Goal: Navigation & Orientation: Find specific page/section

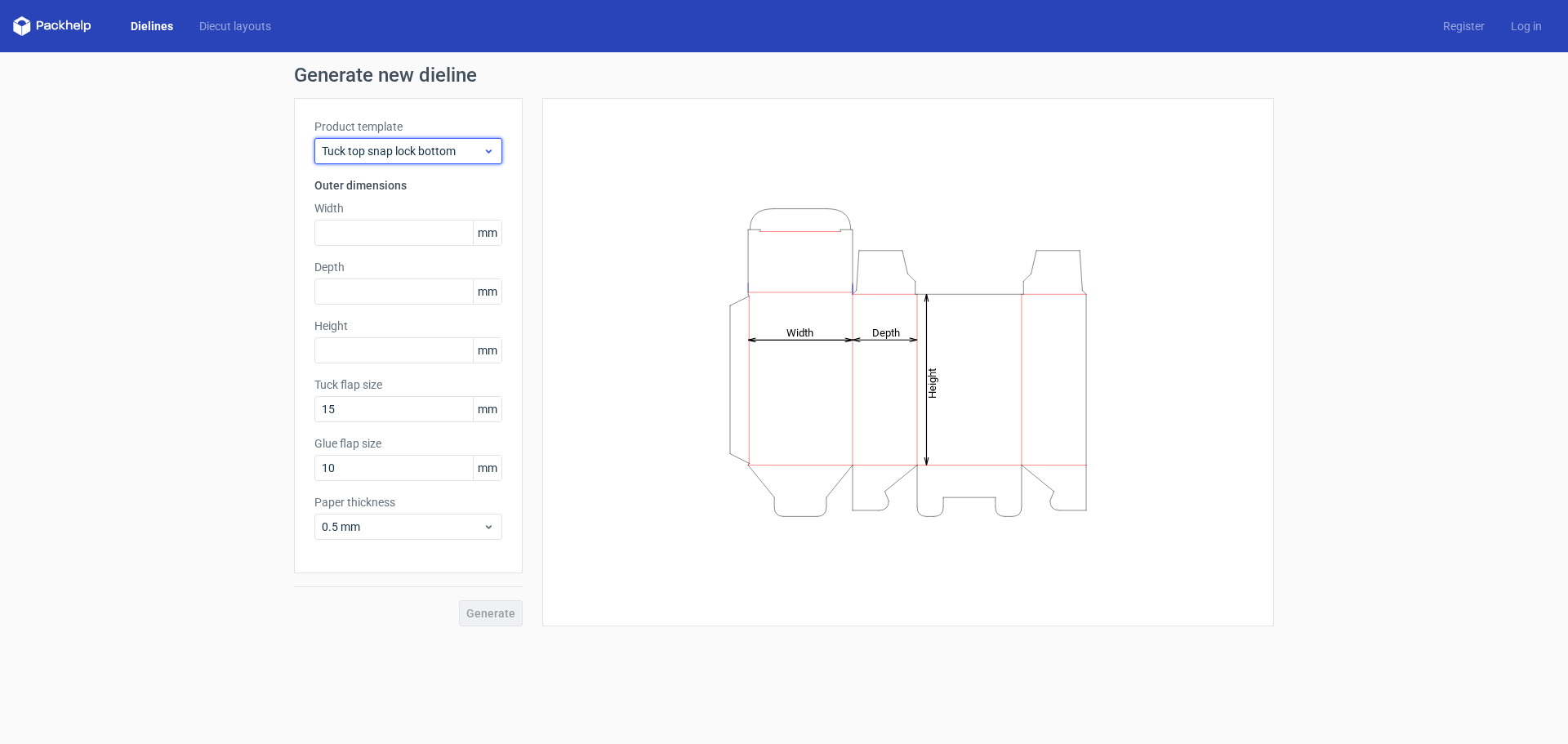
click at [493, 145] on icon at bounding box center [489, 152] width 12 height 13
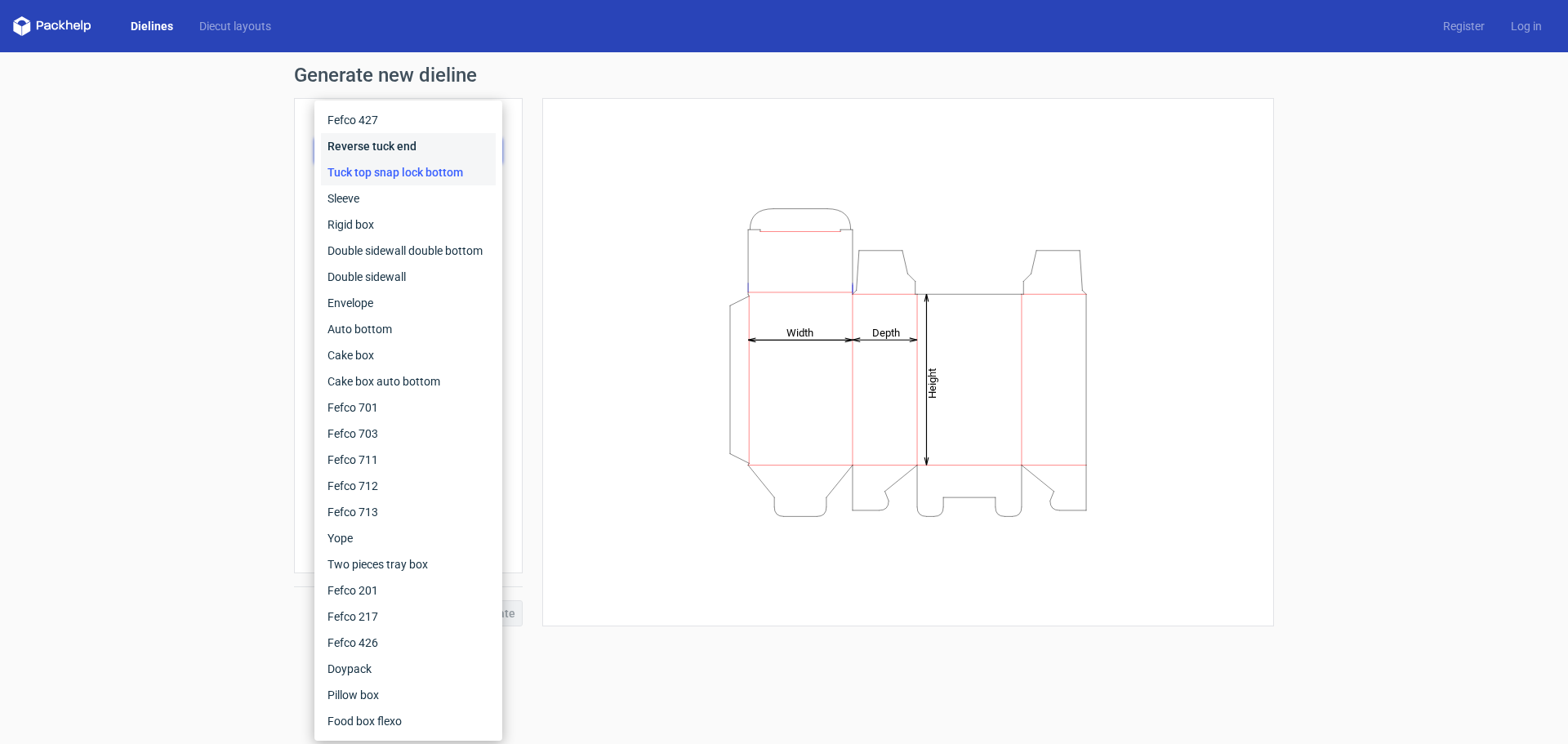
click at [447, 144] on div "Reverse tuck end" at bounding box center [408, 146] width 175 height 26
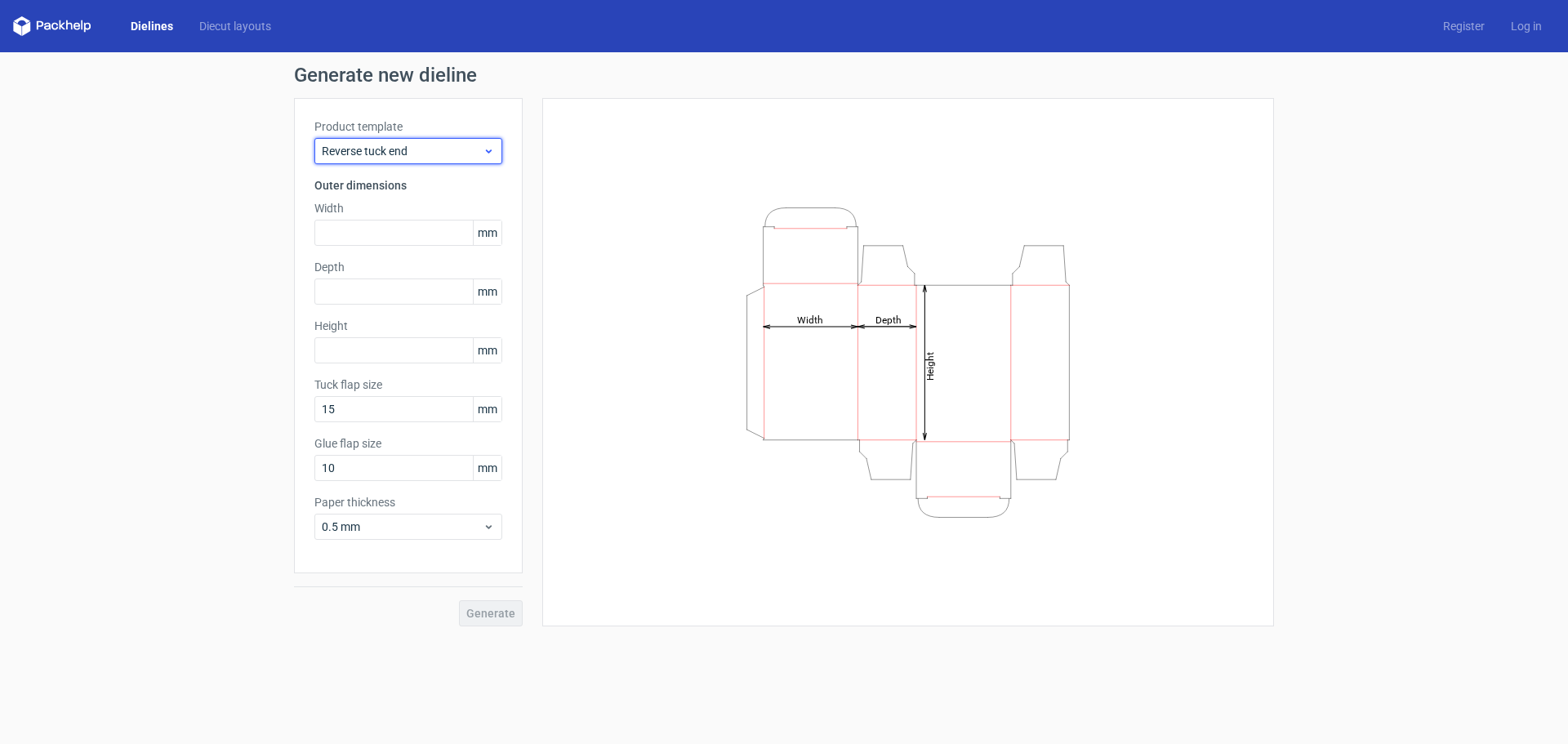
click at [470, 157] on span "Reverse tuck end" at bounding box center [402, 151] width 161 height 16
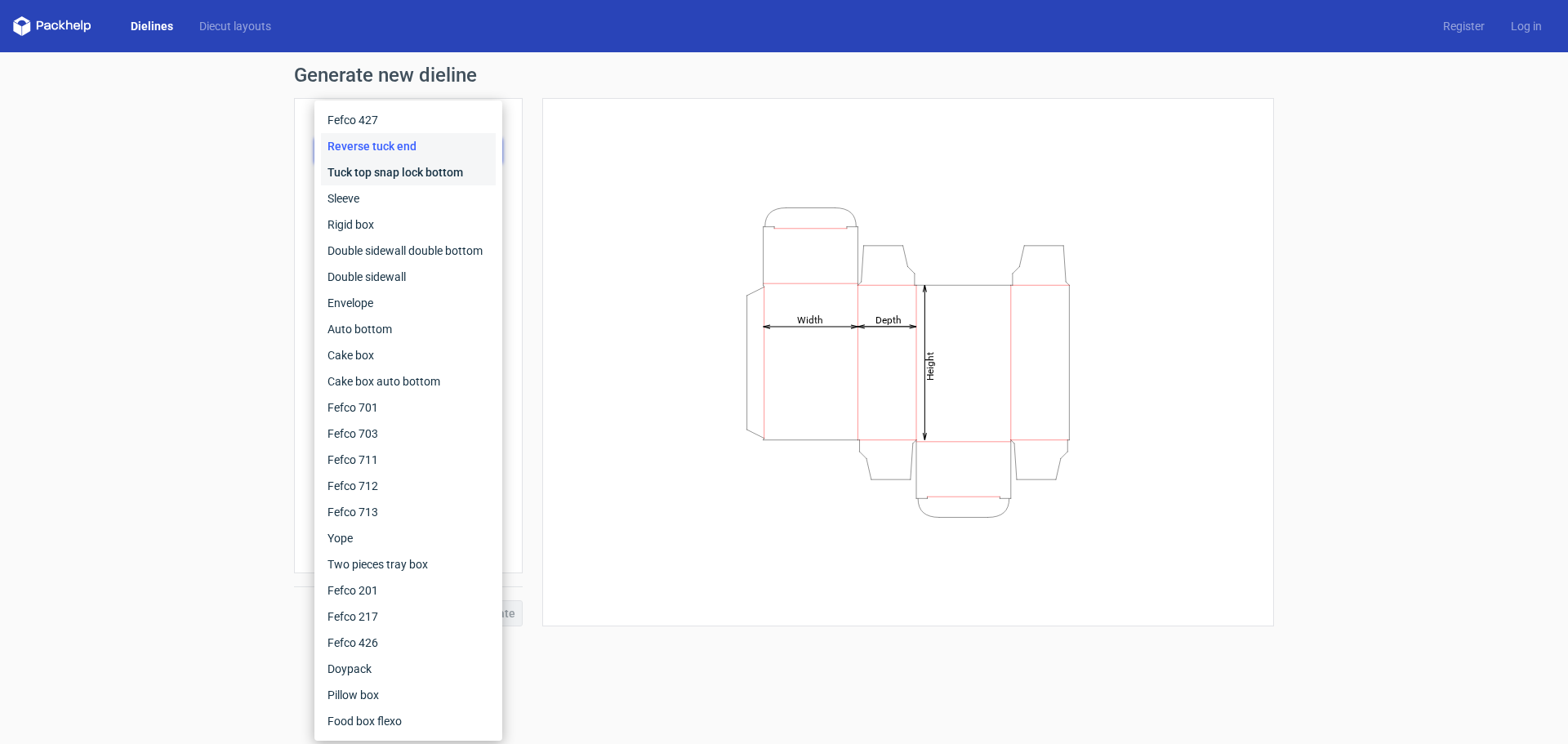
click at [463, 166] on div "Tuck top snap lock bottom" at bounding box center [408, 172] width 175 height 26
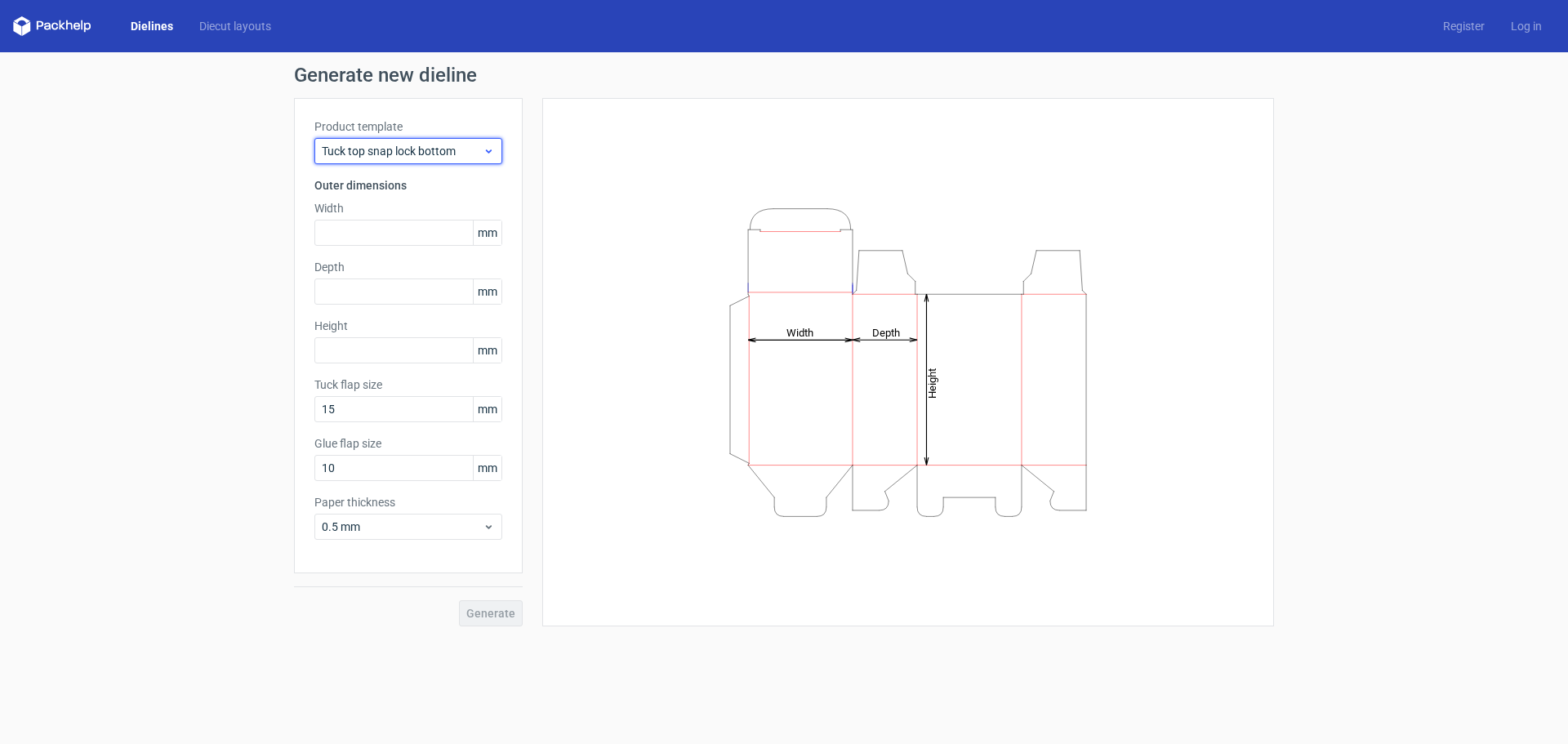
click at [461, 149] on span "Tuck top snap lock bottom" at bounding box center [402, 151] width 161 height 16
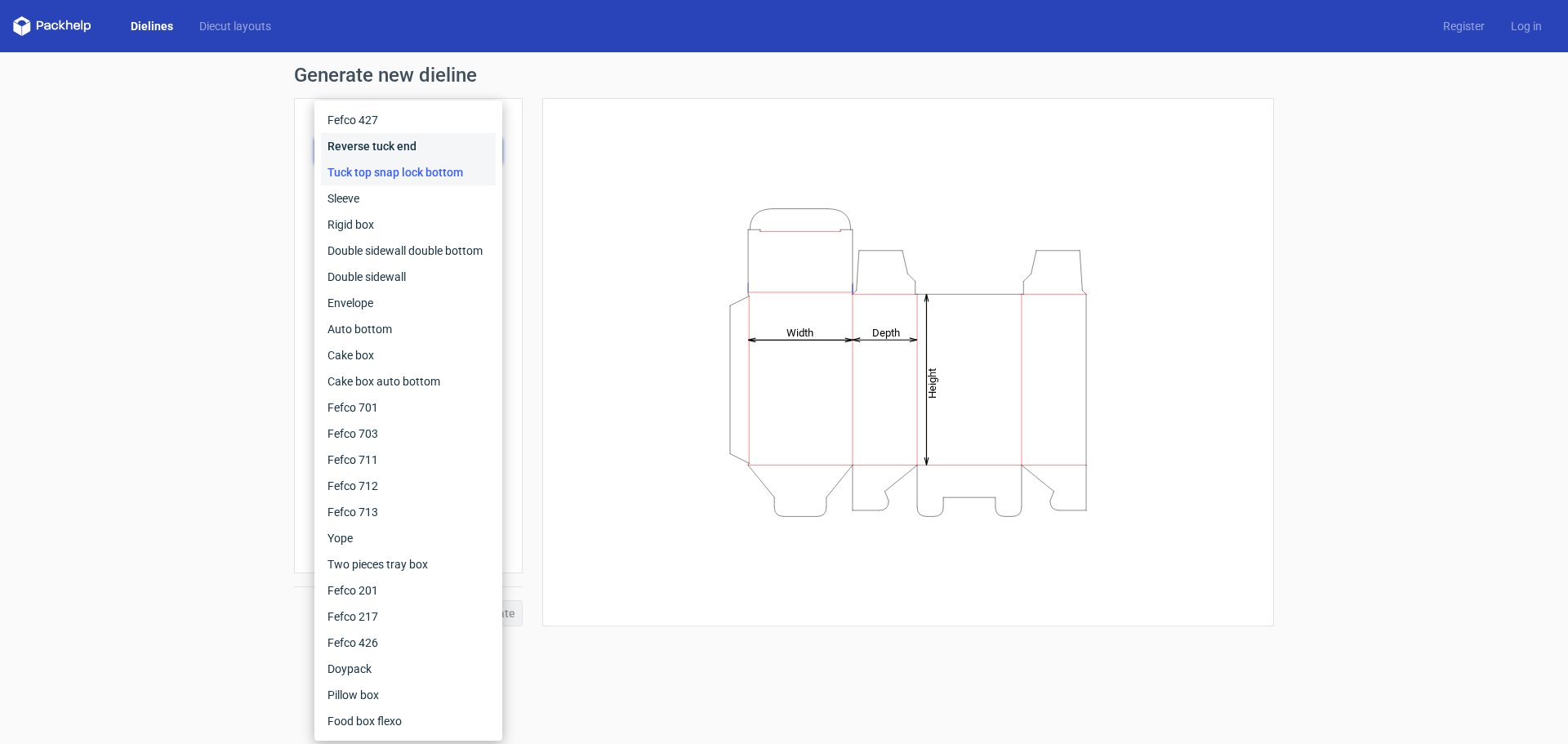
click at [448, 148] on div "Reverse tuck end" at bounding box center [408, 146] width 175 height 26
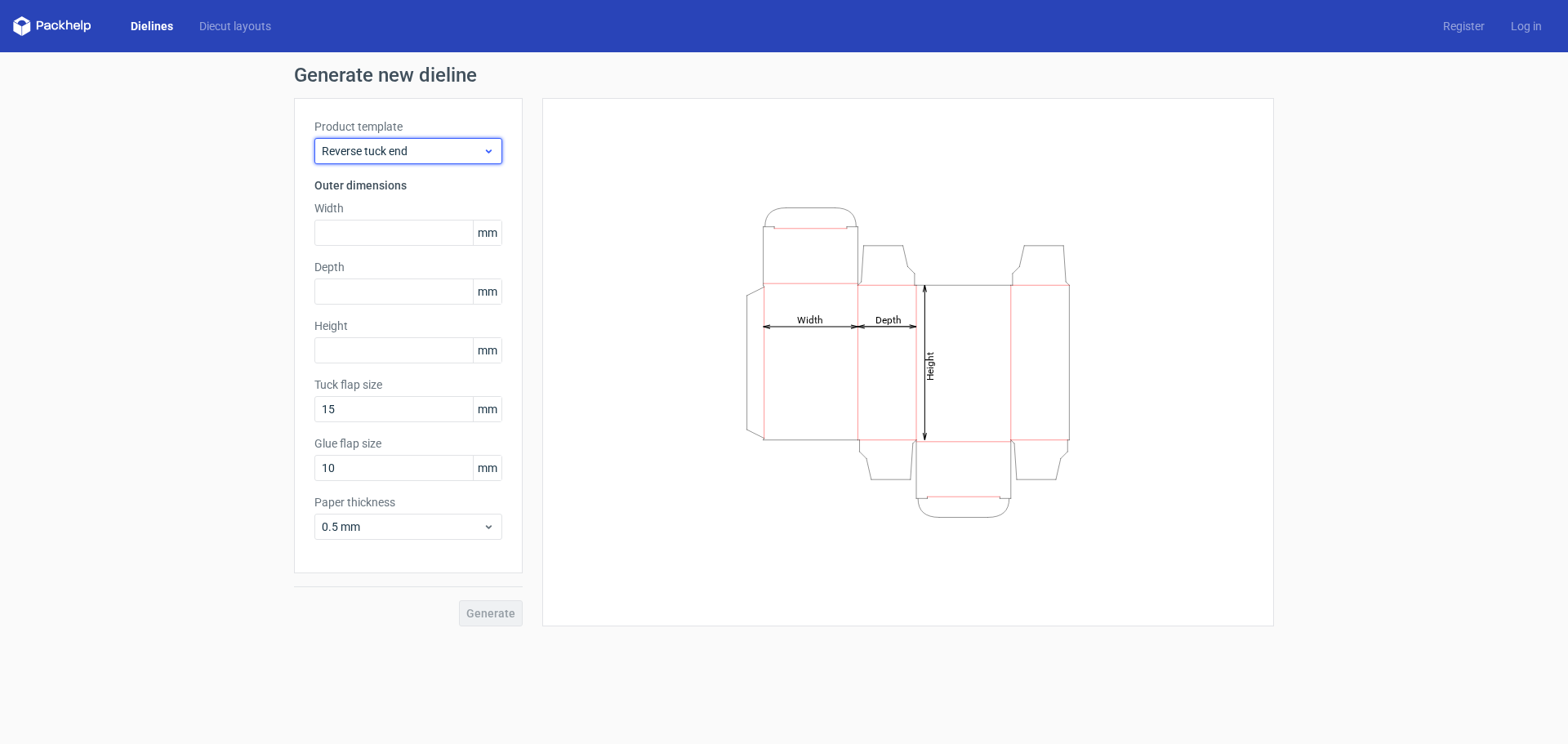
click at [467, 156] on span "Reverse tuck end" at bounding box center [402, 151] width 161 height 16
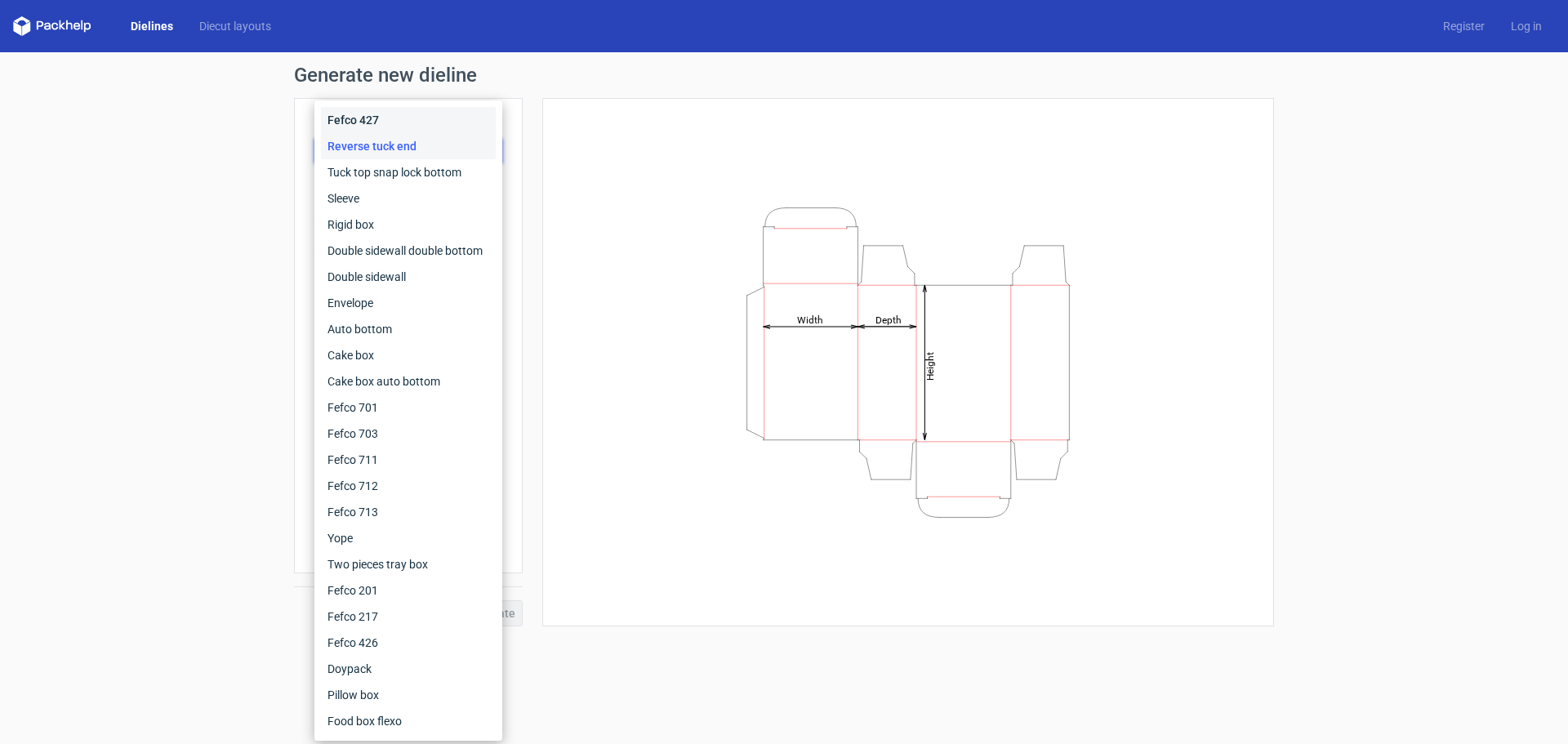
click at [457, 128] on div "Fefco 427" at bounding box center [408, 119] width 175 height 26
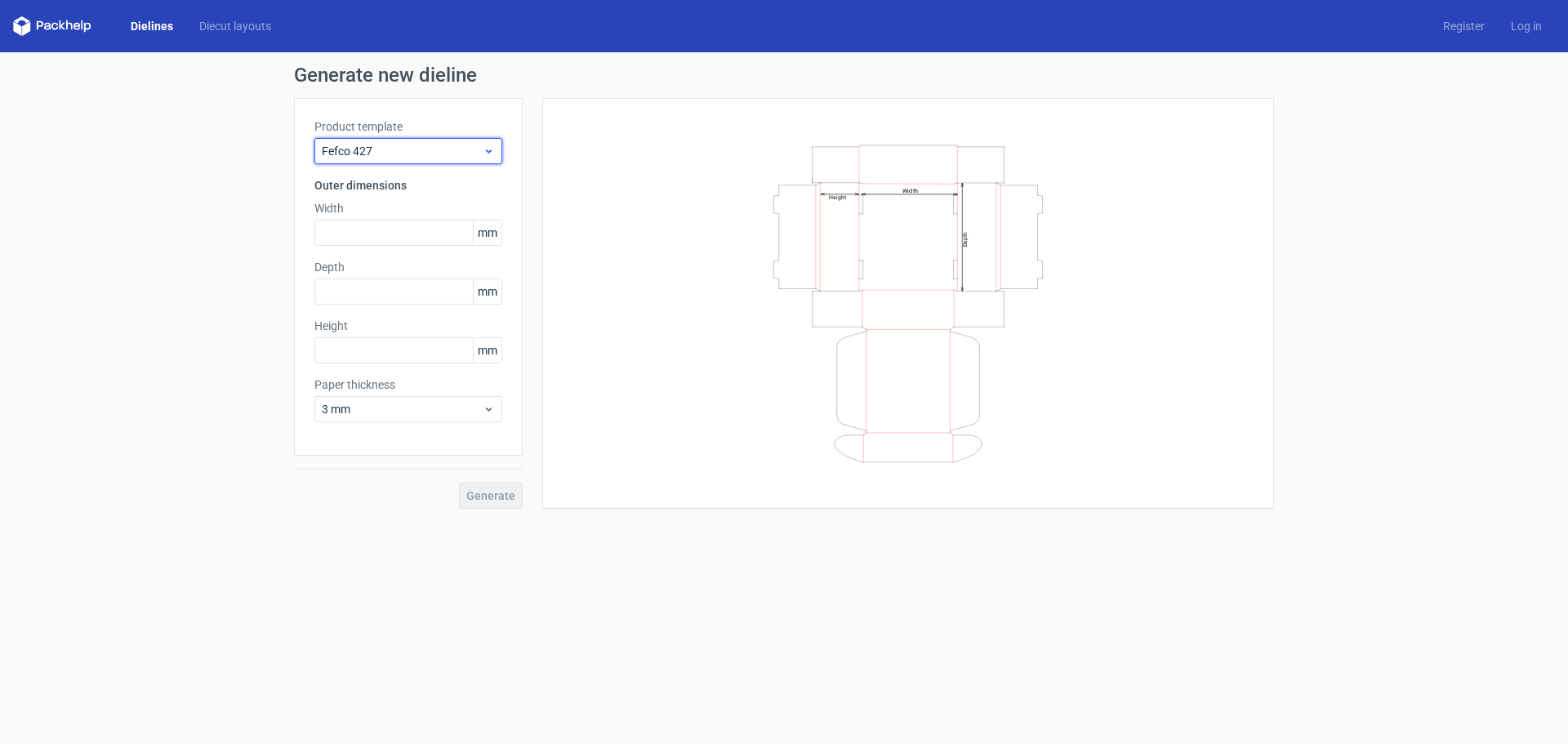
click at [467, 147] on span "Fefco 427" at bounding box center [402, 151] width 161 height 16
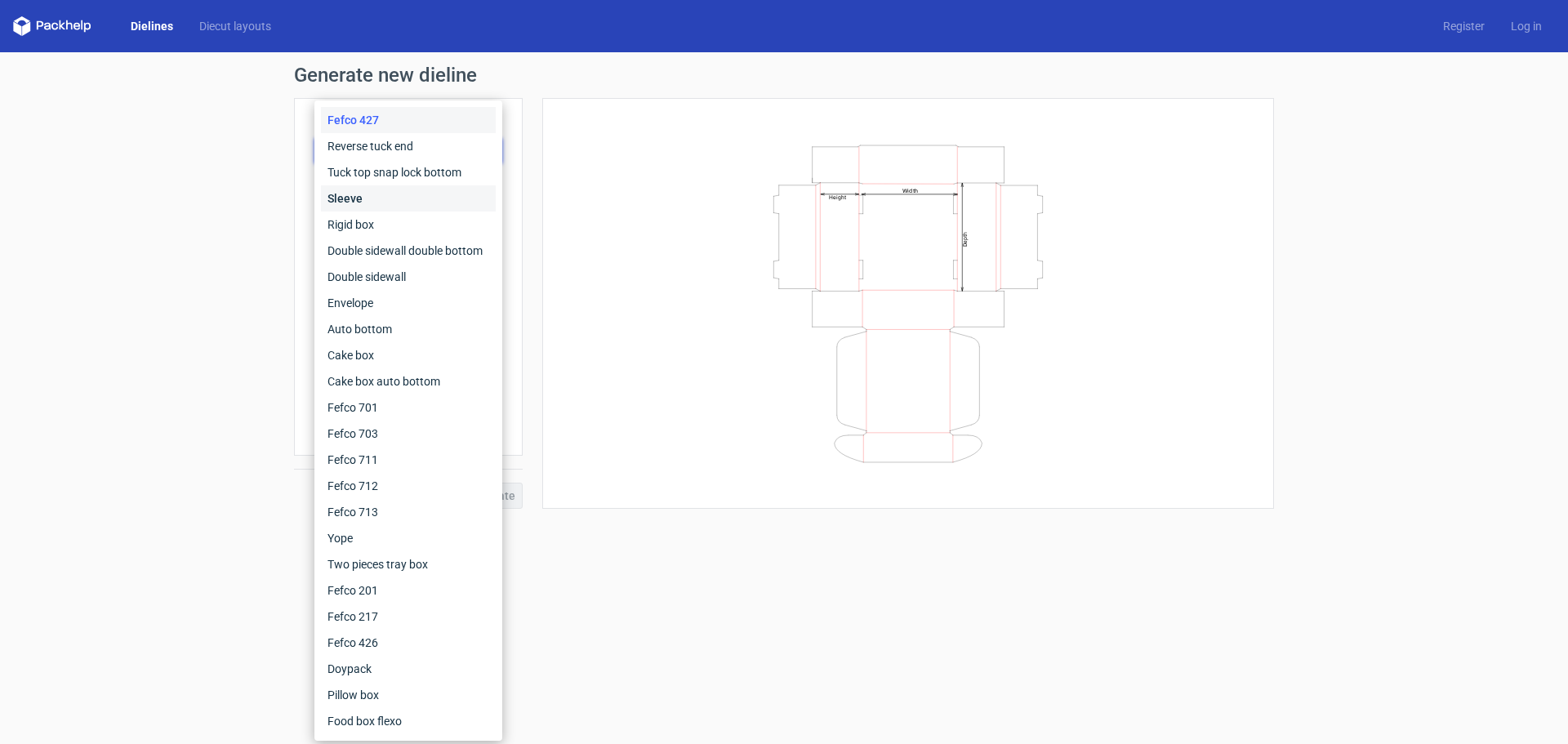
click at [451, 198] on div "Sleeve" at bounding box center [408, 198] width 175 height 26
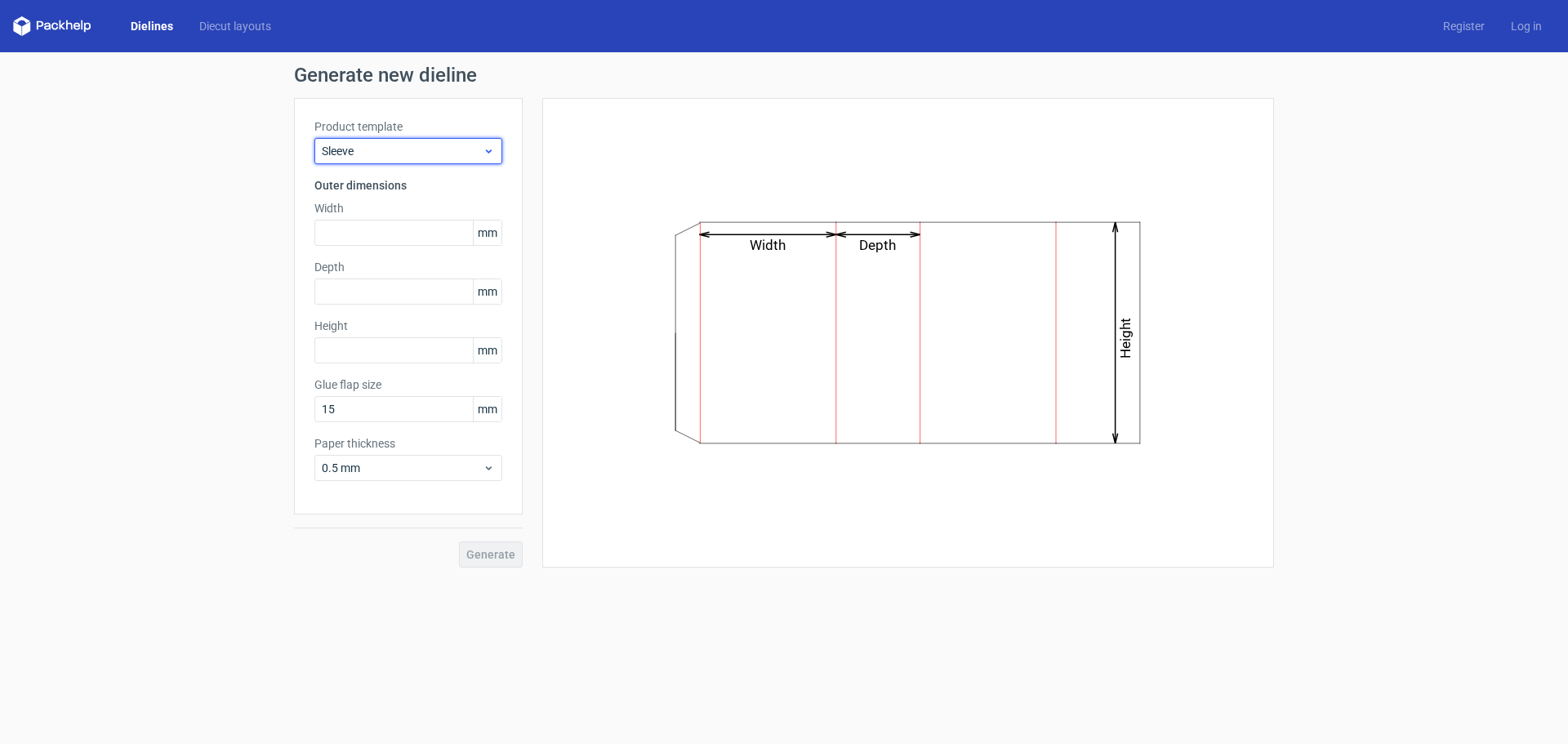
click at [474, 149] on span "Sleeve" at bounding box center [402, 151] width 161 height 16
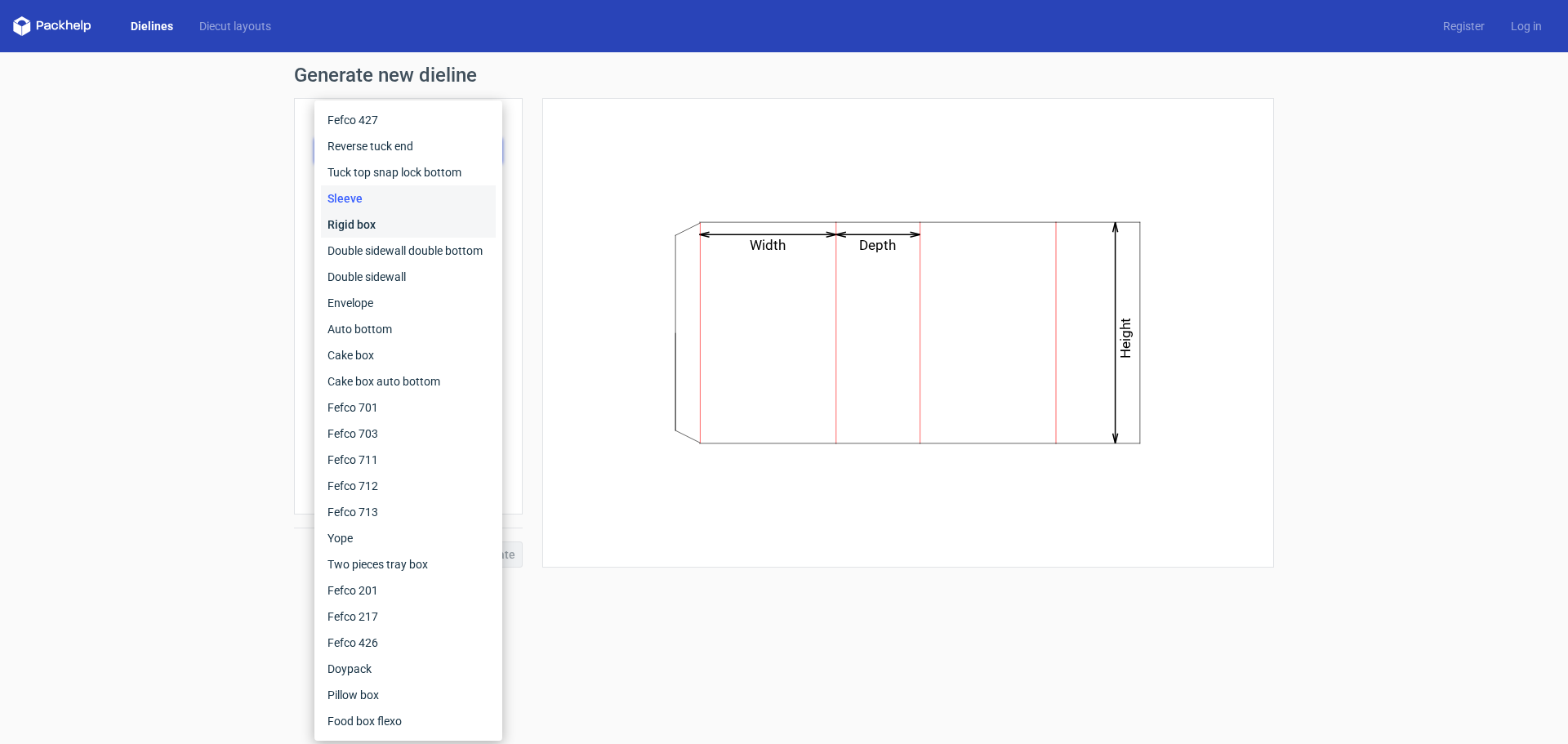
click at [459, 221] on div "Rigid box" at bounding box center [408, 224] width 175 height 26
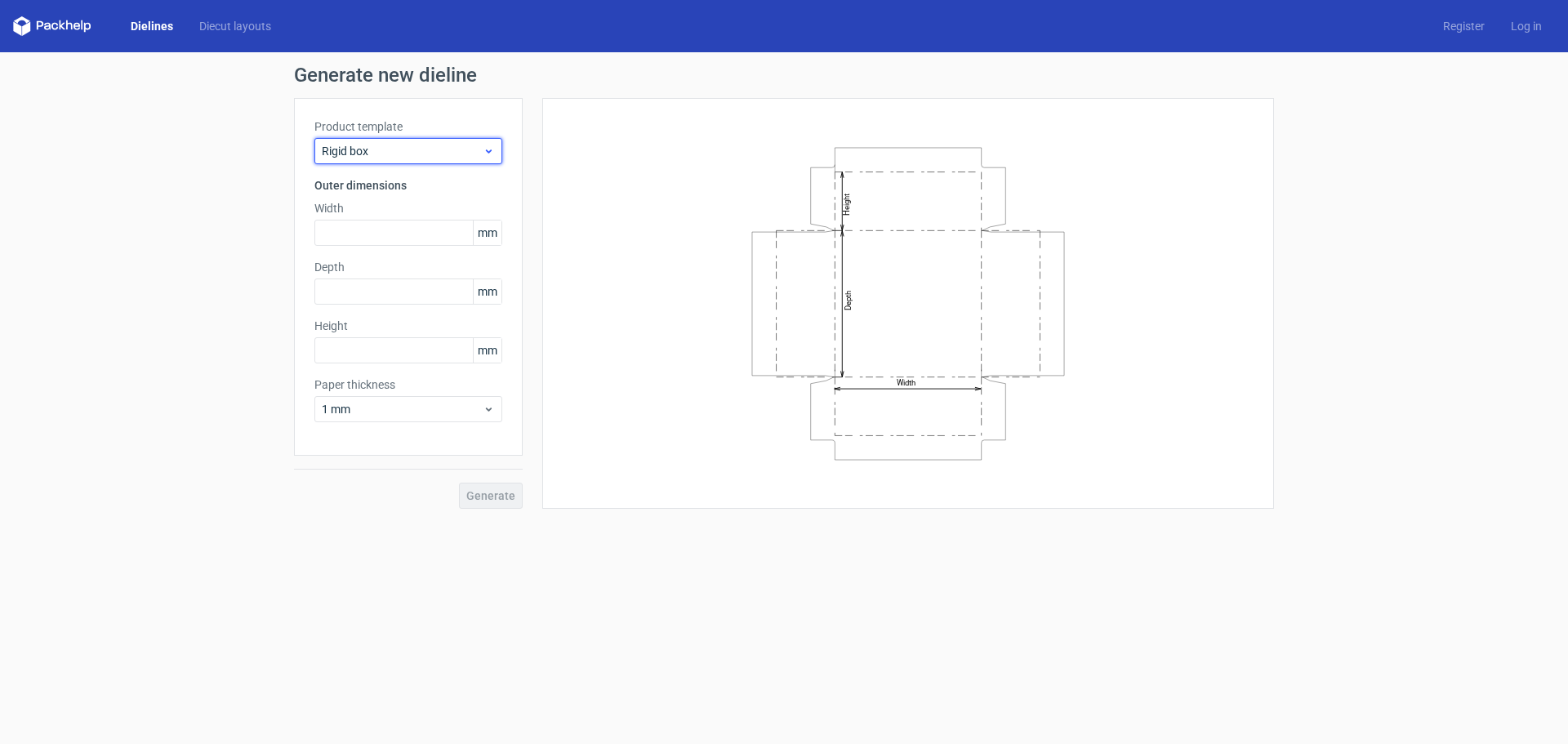
click at [474, 156] on span "Rigid box" at bounding box center [402, 151] width 161 height 16
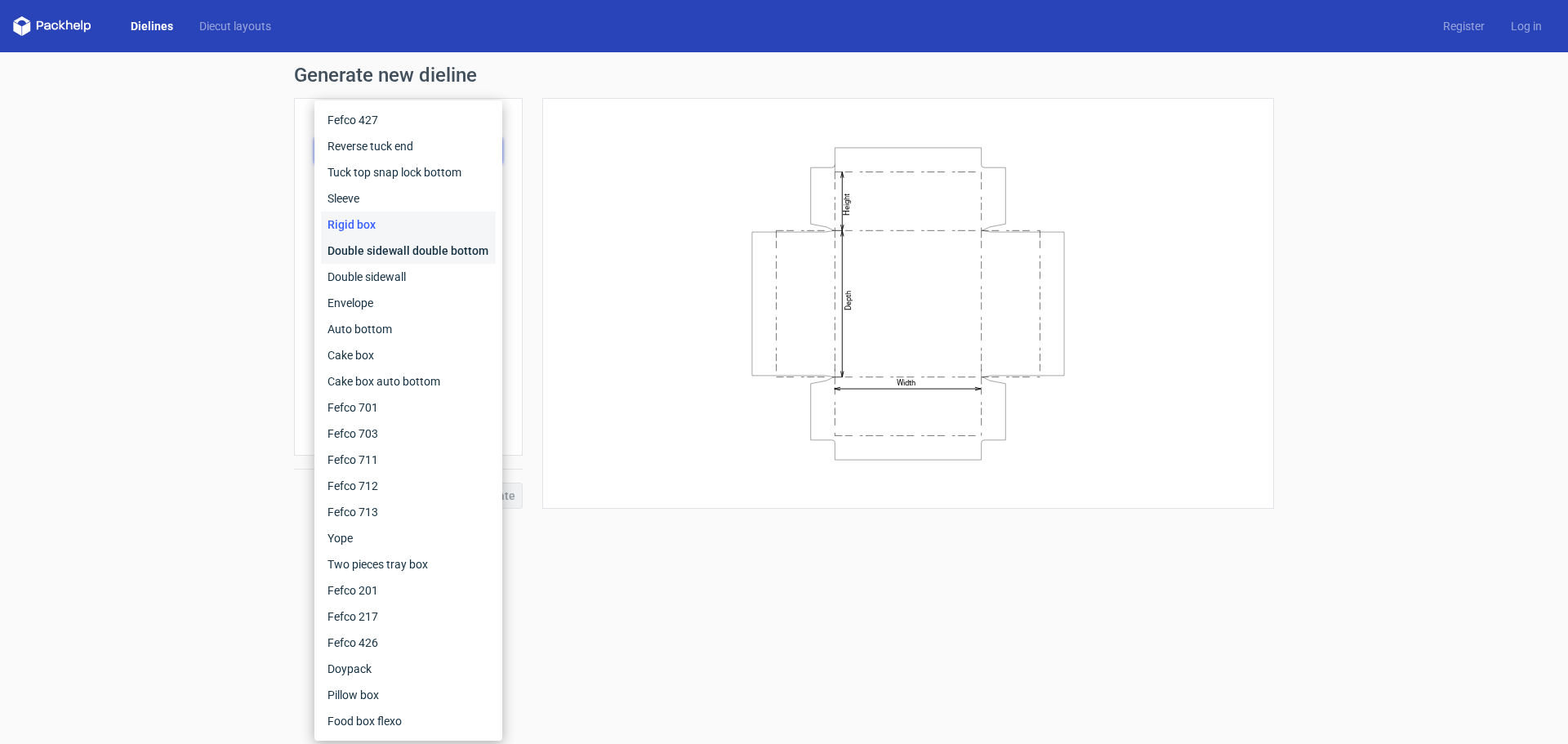
click at [456, 249] on div "Double sidewall double bottom" at bounding box center [408, 250] width 175 height 26
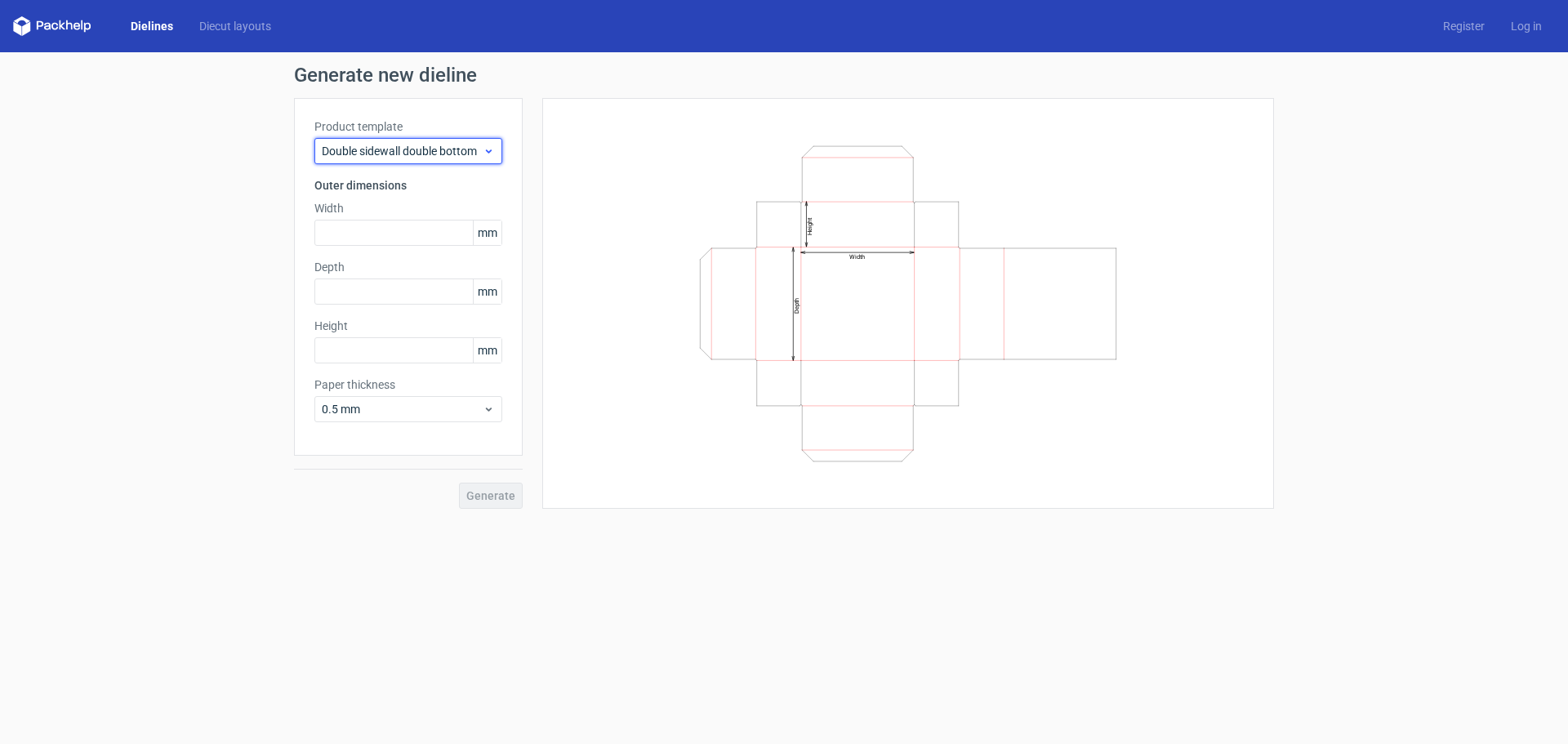
click at [475, 151] on span "Double sidewall double bottom" at bounding box center [402, 151] width 161 height 16
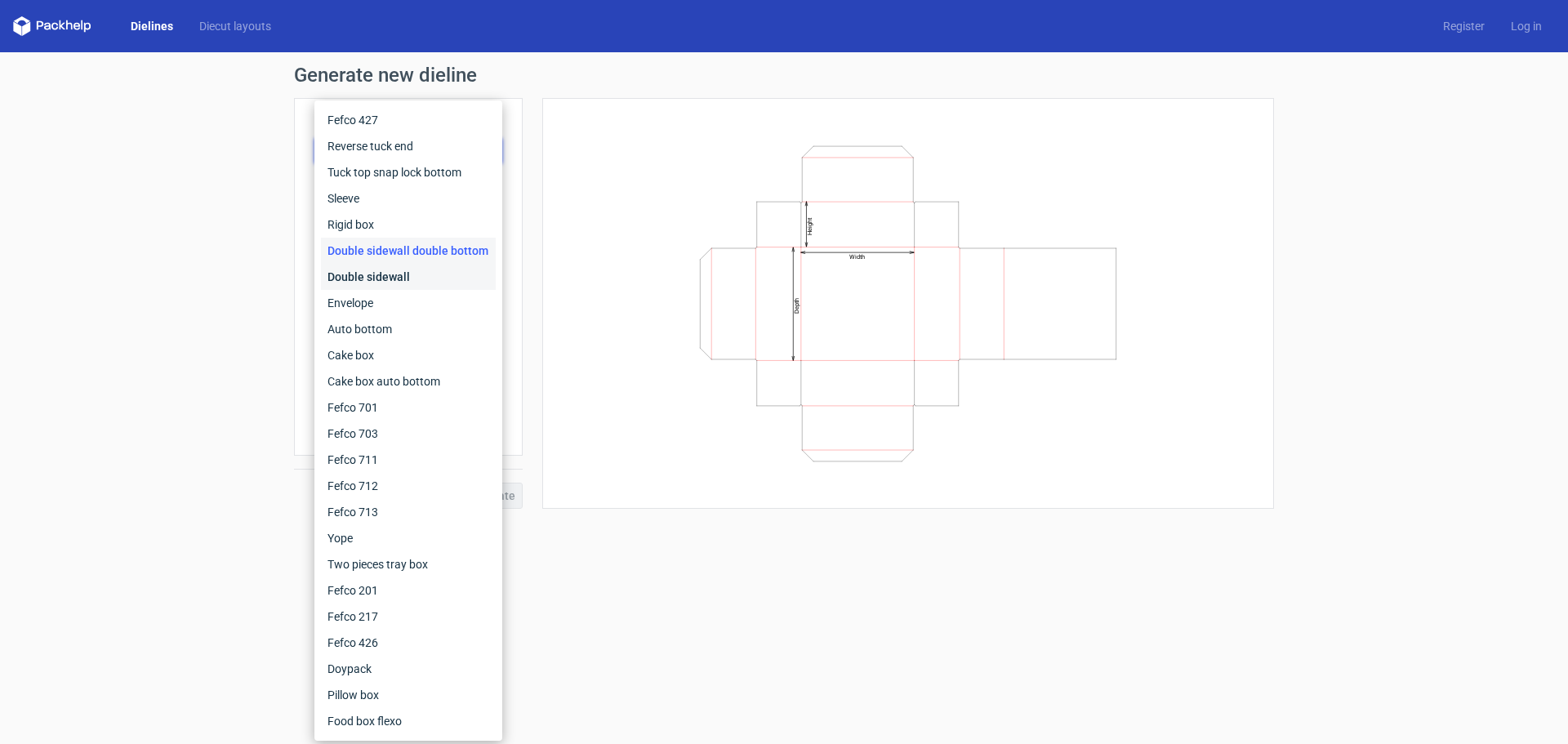
click at [454, 282] on div "Double sidewall" at bounding box center [408, 276] width 175 height 26
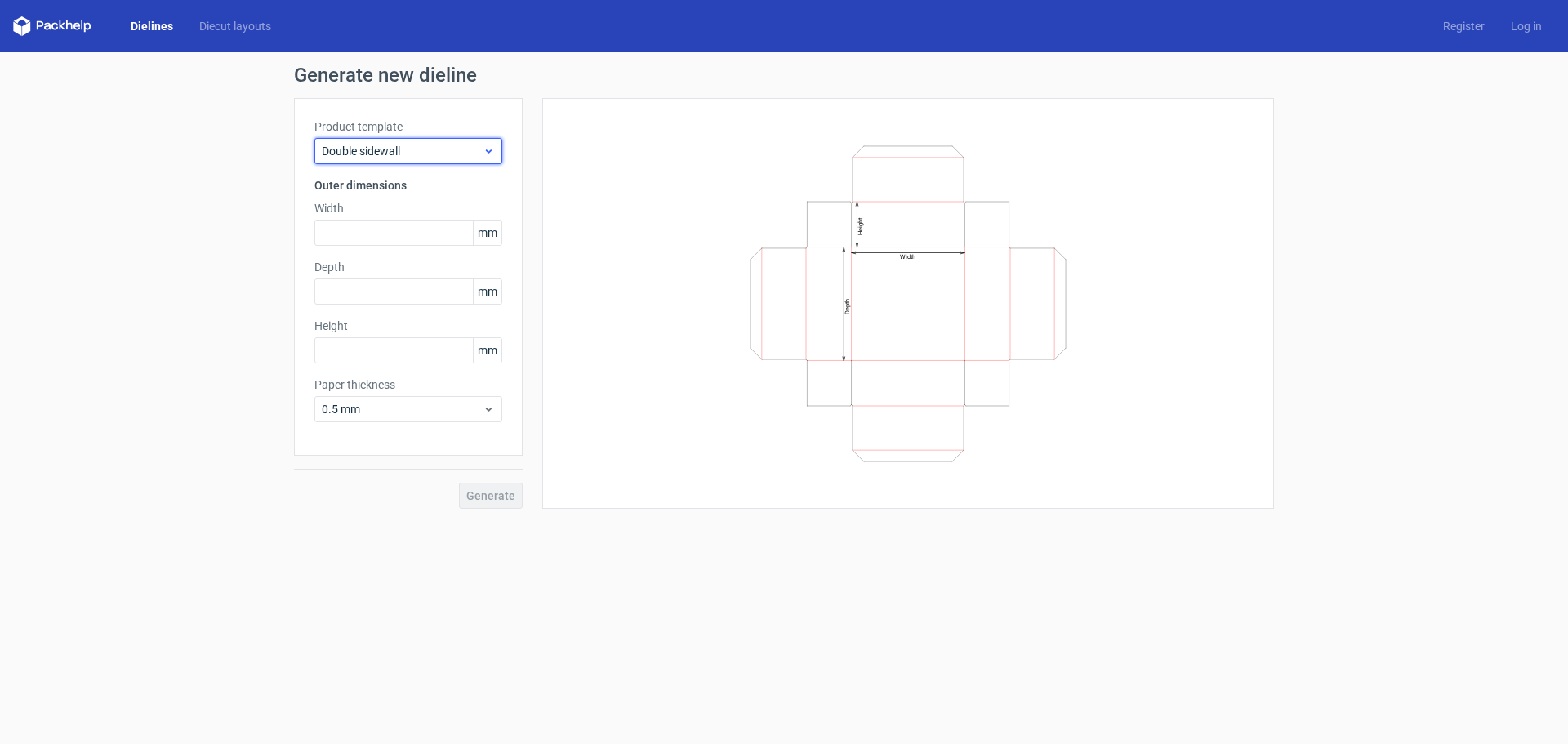
click at [469, 152] on span "Double sidewall" at bounding box center [402, 151] width 161 height 16
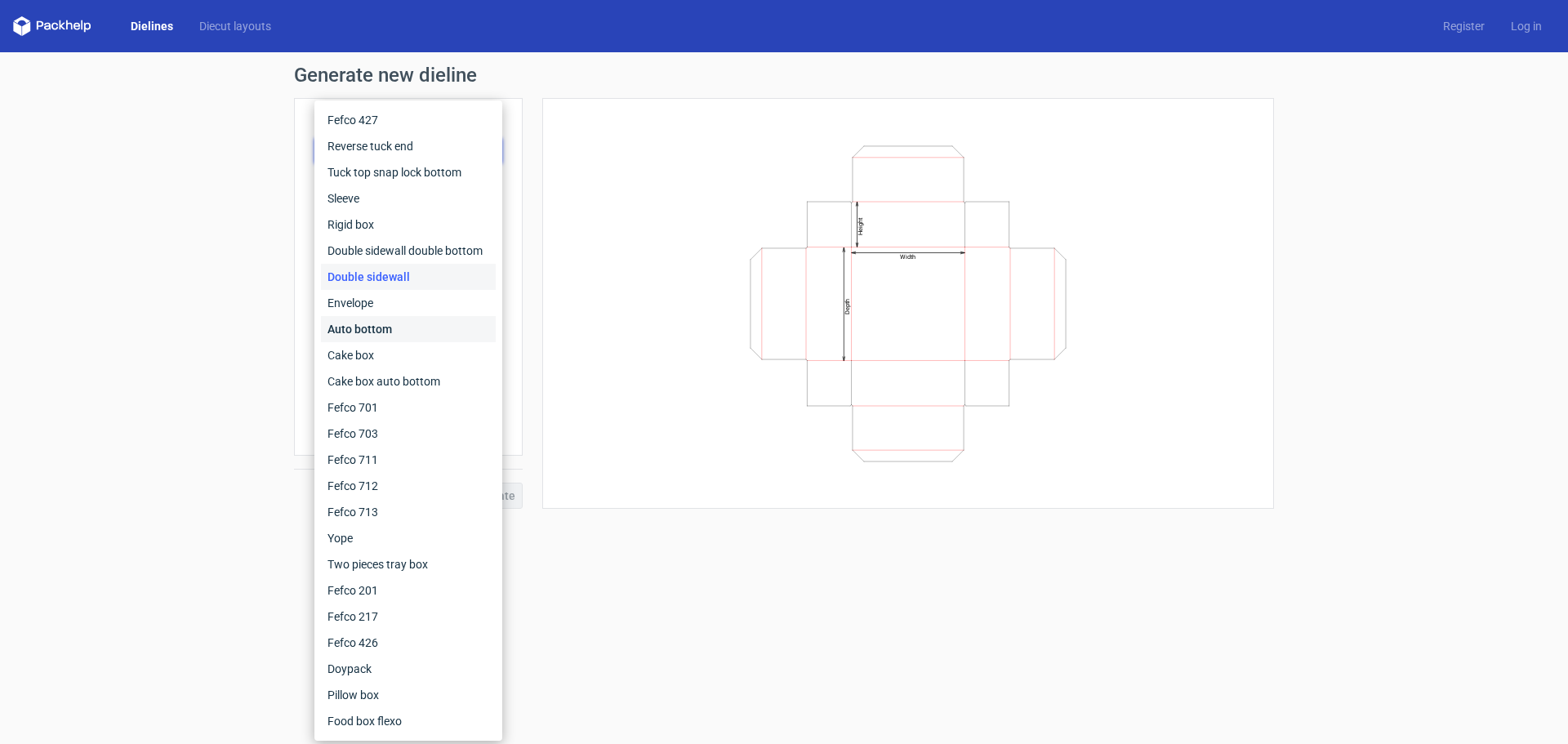
click at [440, 316] on div "Auto bottom" at bounding box center [408, 328] width 175 height 26
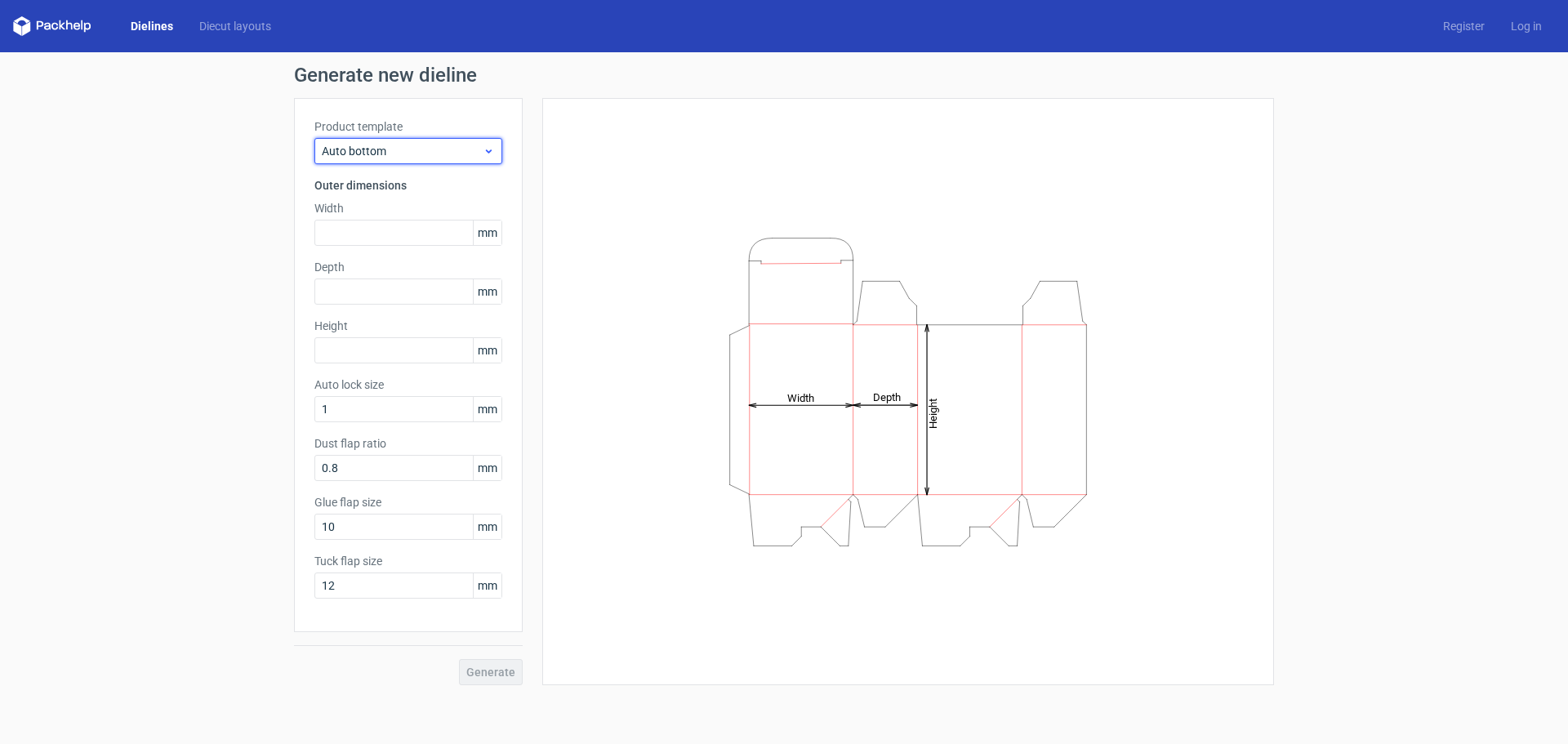
click at [444, 154] on span "Auto bottom" at bounding box center [402, 151] width 161 height 16
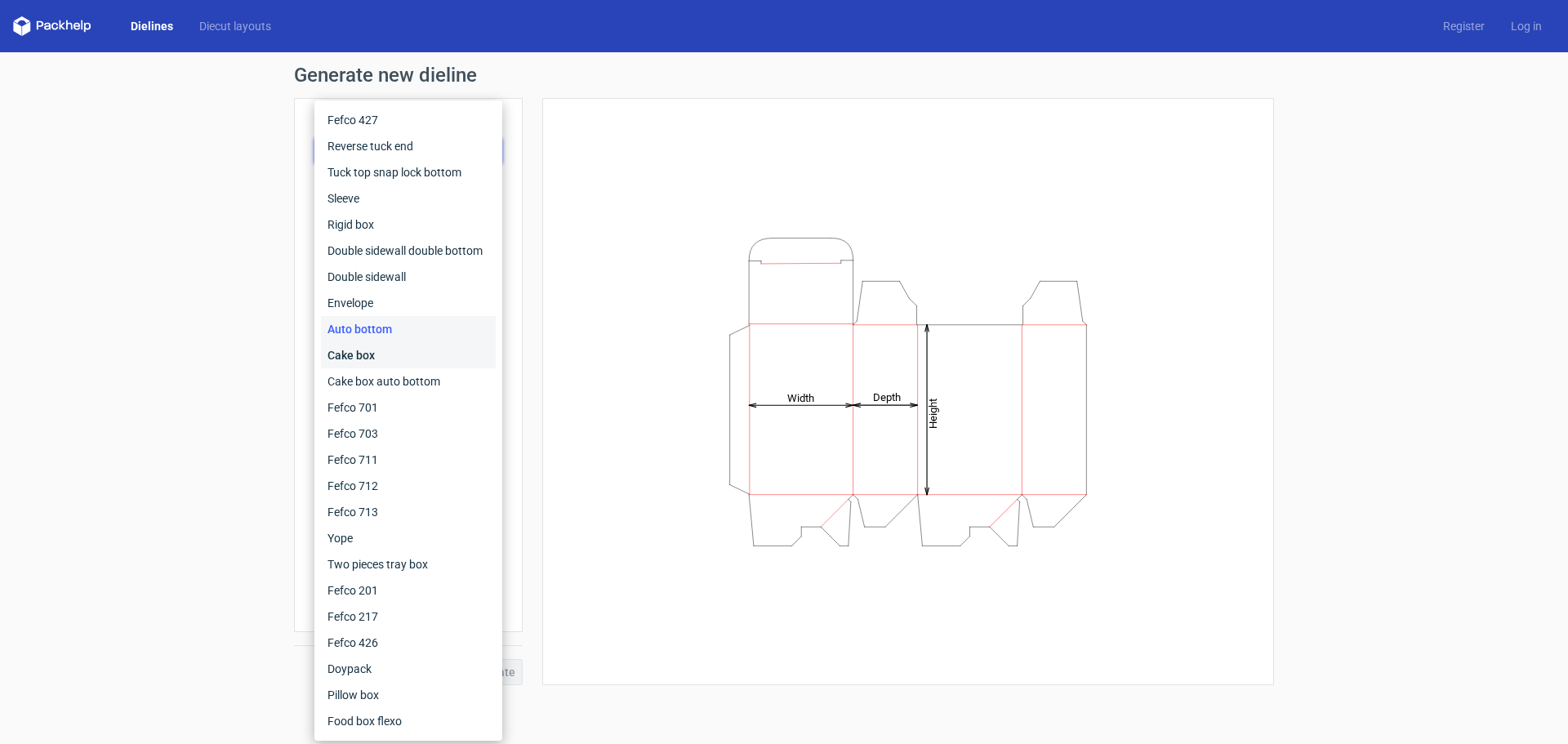
click at [421, 357] on div "Cake box" at bounding box center [408, 354] width 175 height 26
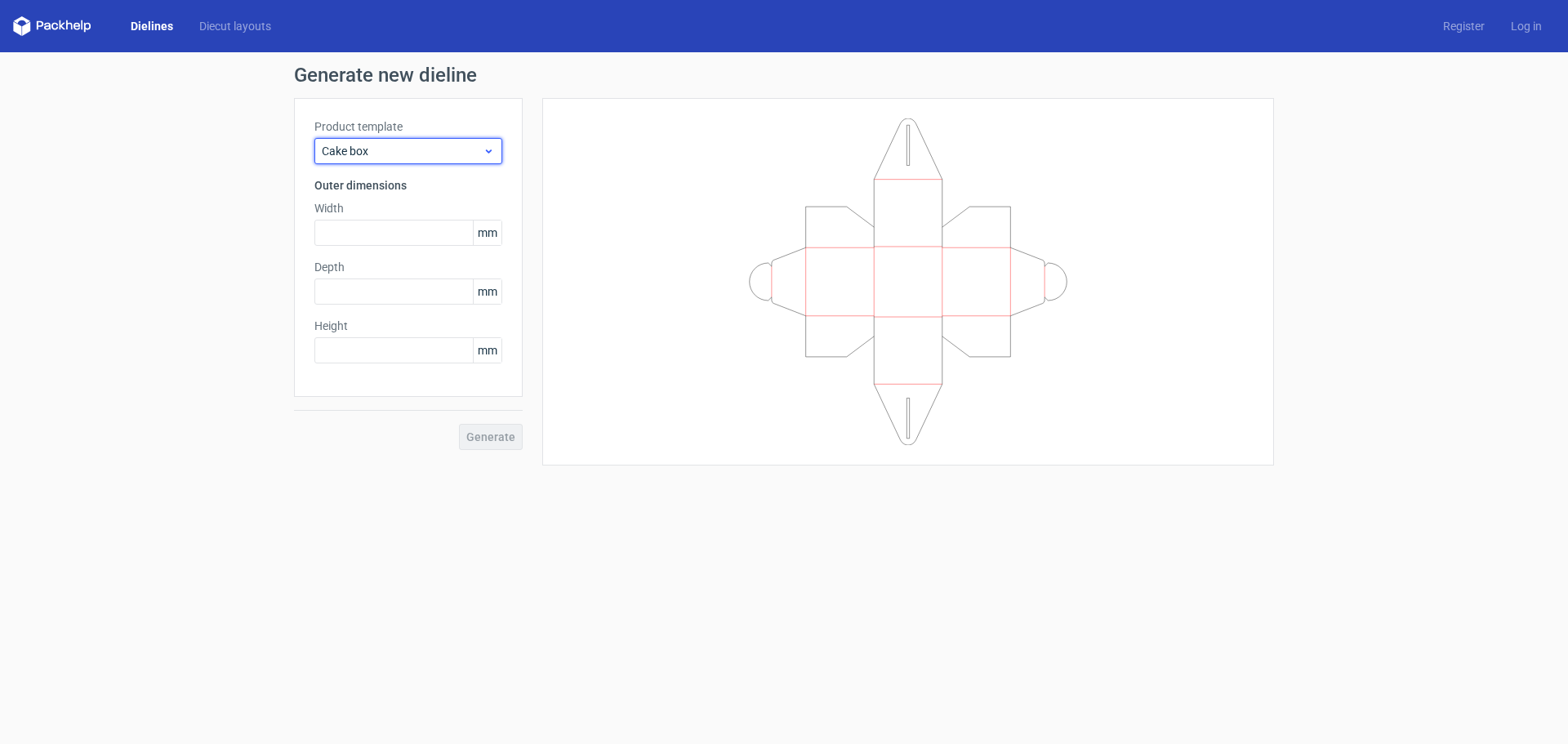
click at [450, 146] on span "Cake box" at bounding box center [402, 151] width 161 height 16
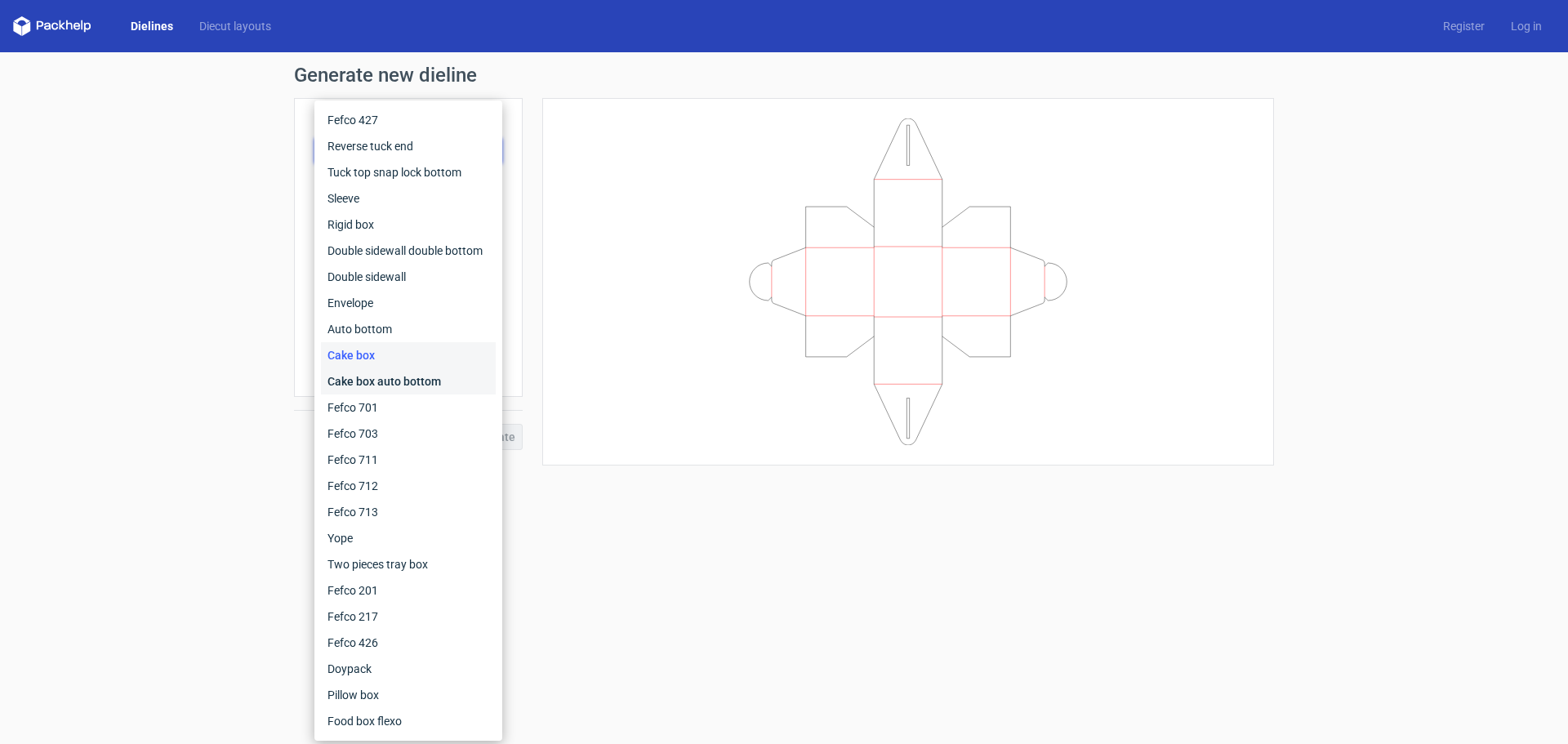
click at [417, 380] on div "Cake box auto bottom" at bounding box center [408, 381] width 175 height 26
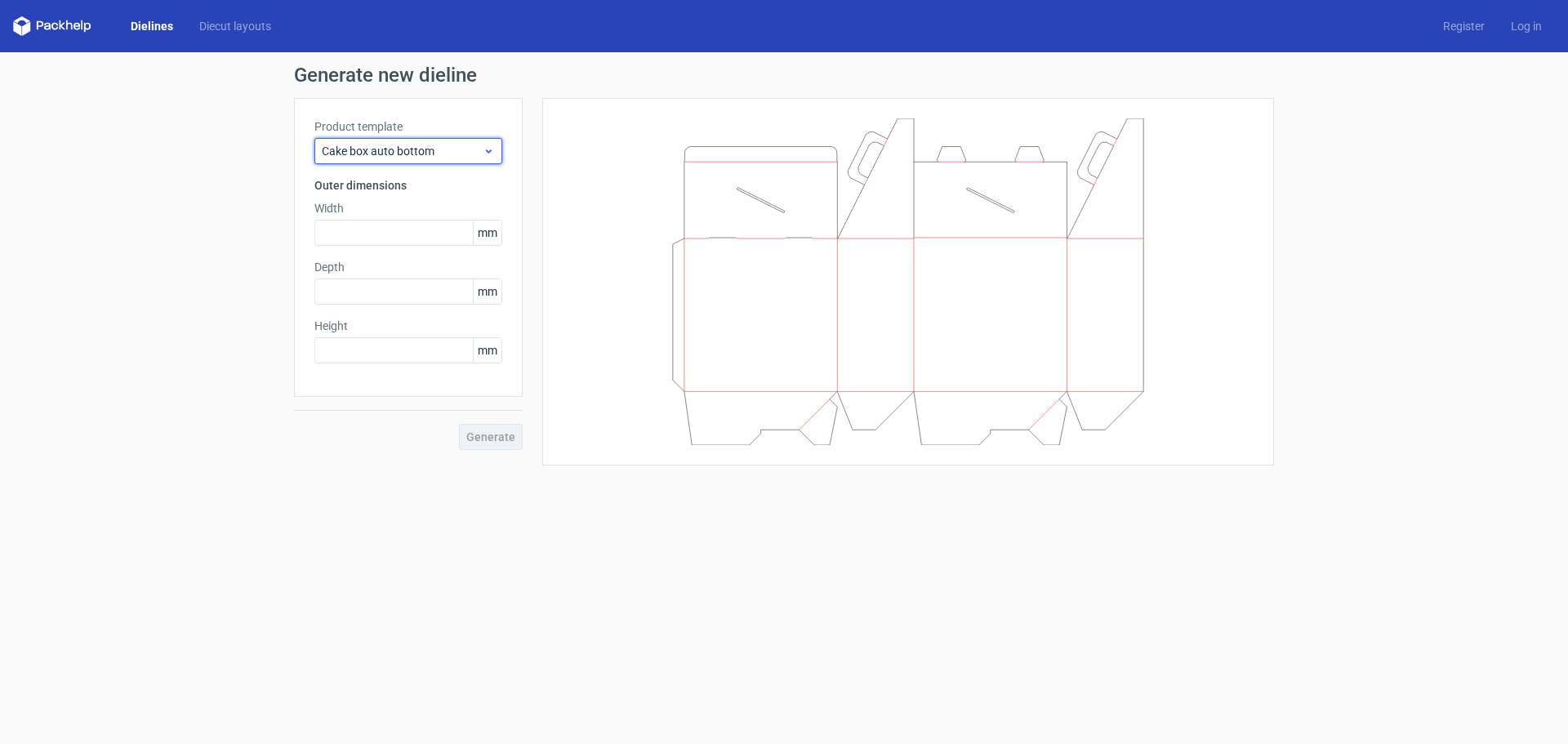
click at [442, 143] on span "Cake box auto bottom" at bounding box center [402, 151] width 161 height 16
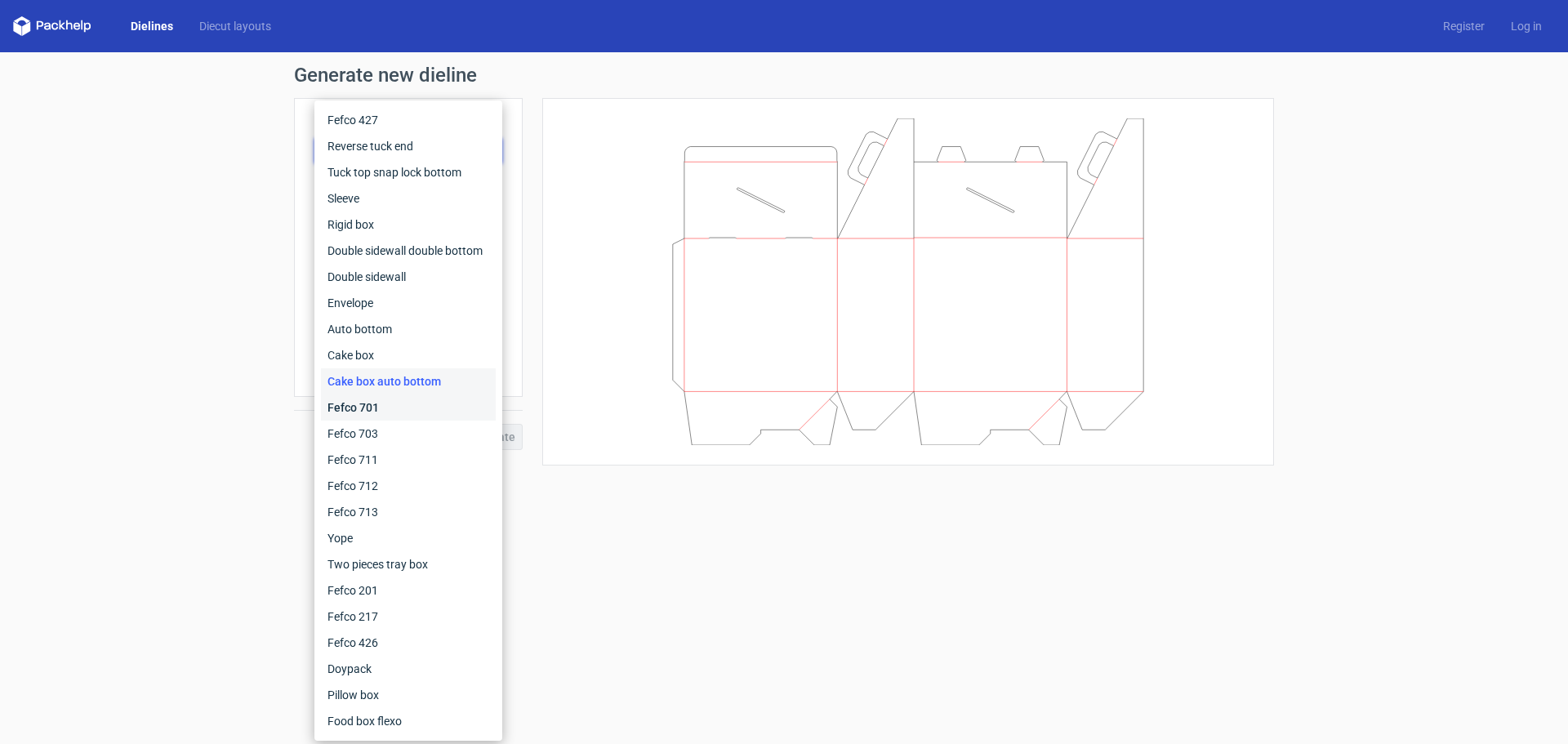
click at [418, 410] on div "Fefco 701" at bounding box center [408, 407] width 175 height 26
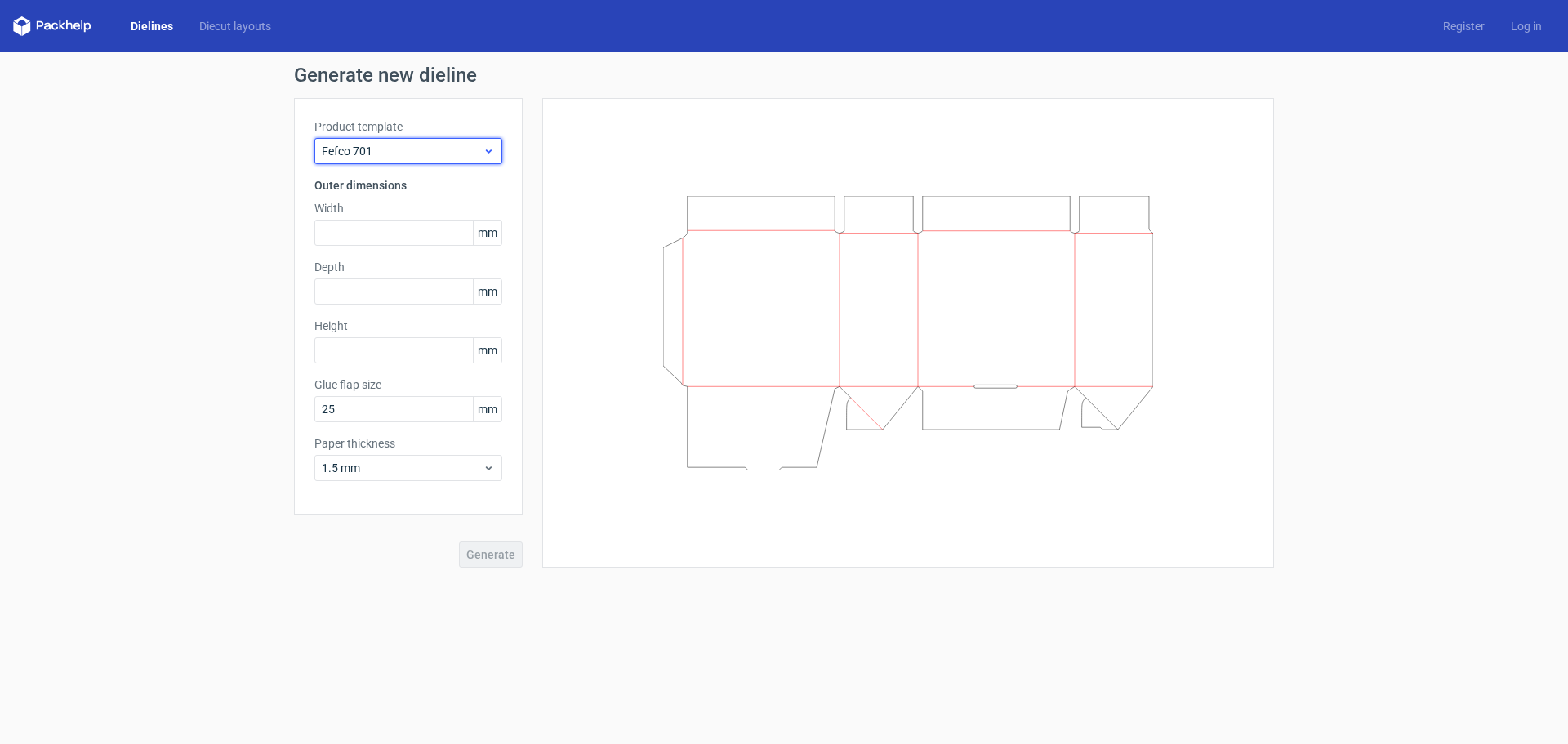
click at [467, 146] on span "Fefco 701" at bounding box center [402, 151] width 161 height 16
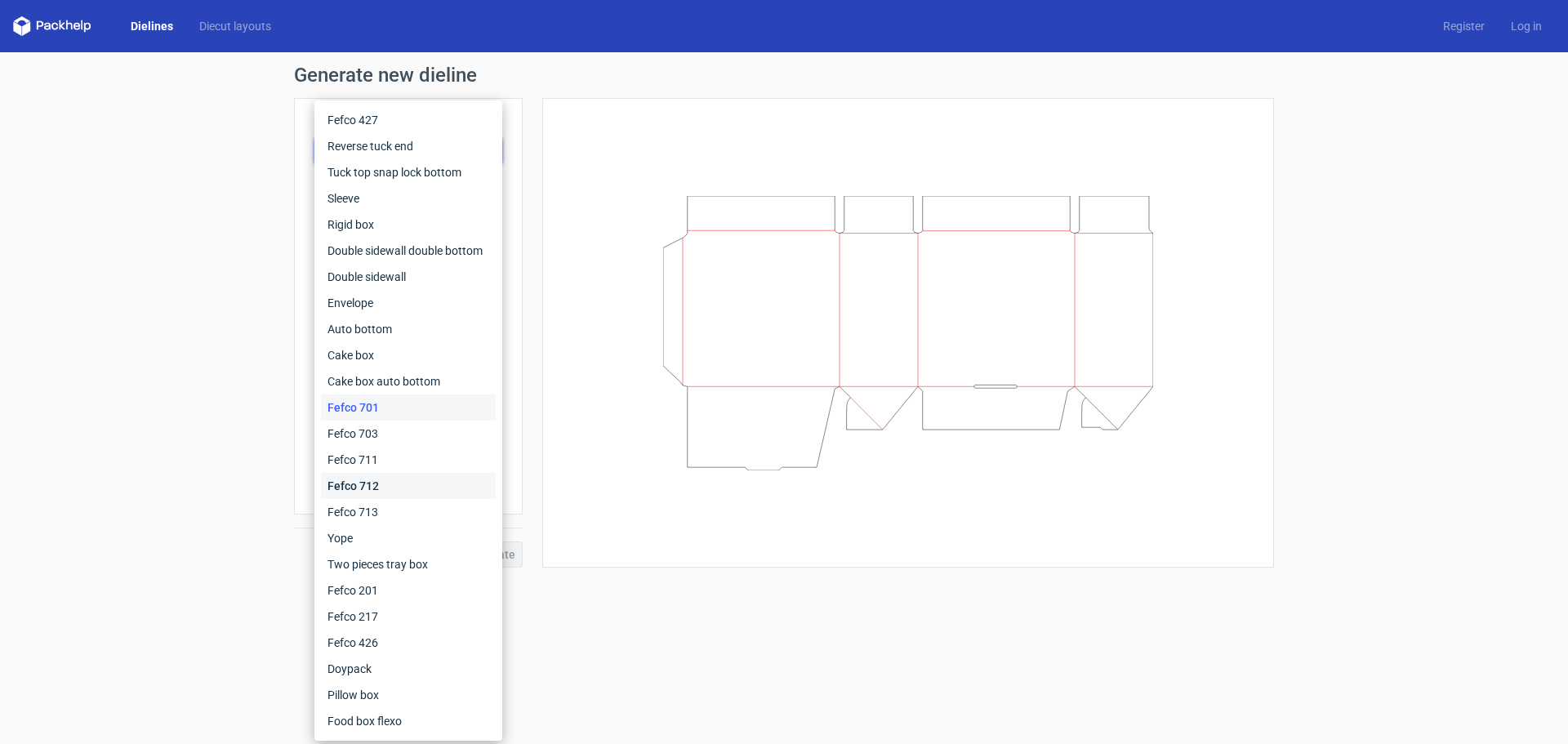
click at [426, 482] on div "Fefco 712" at bounding box center [408, 485] width 175 height 26
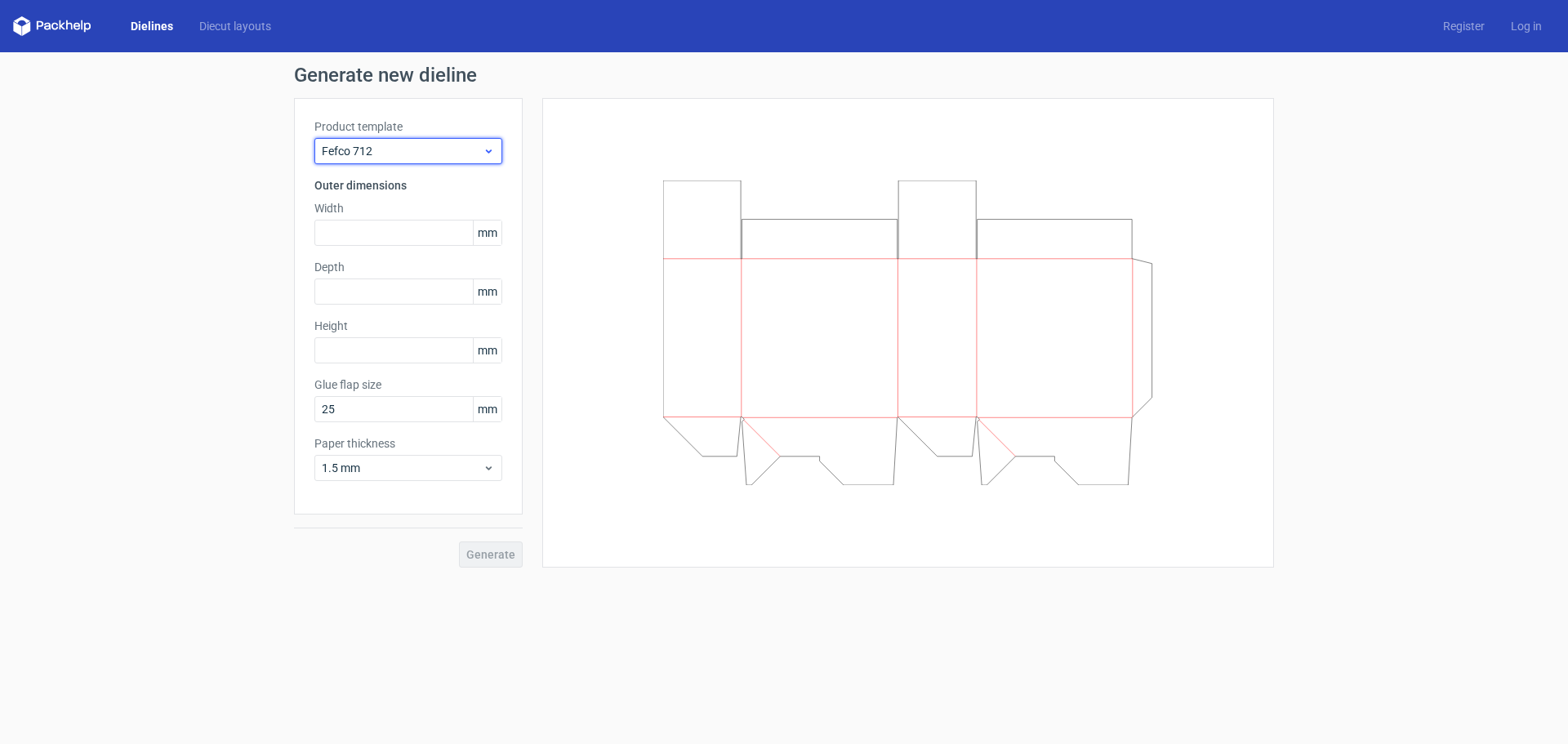
click at [451, 155] on span "Fefco 712" at bounding box center [402, 151] width 161 height 16
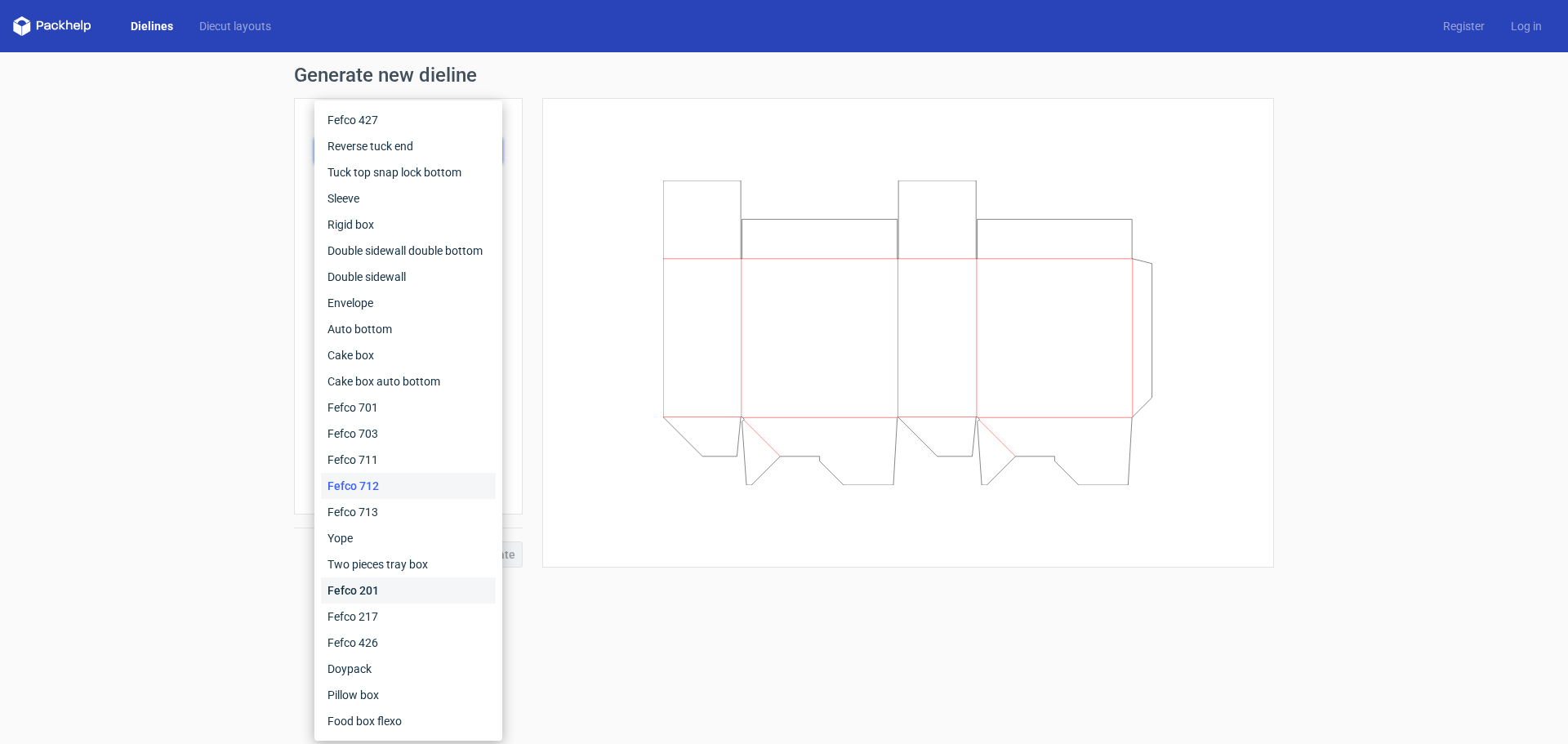
click at [431, 587] on div "Fefco 201" at bounding box center [408, 589] width 175 height 26
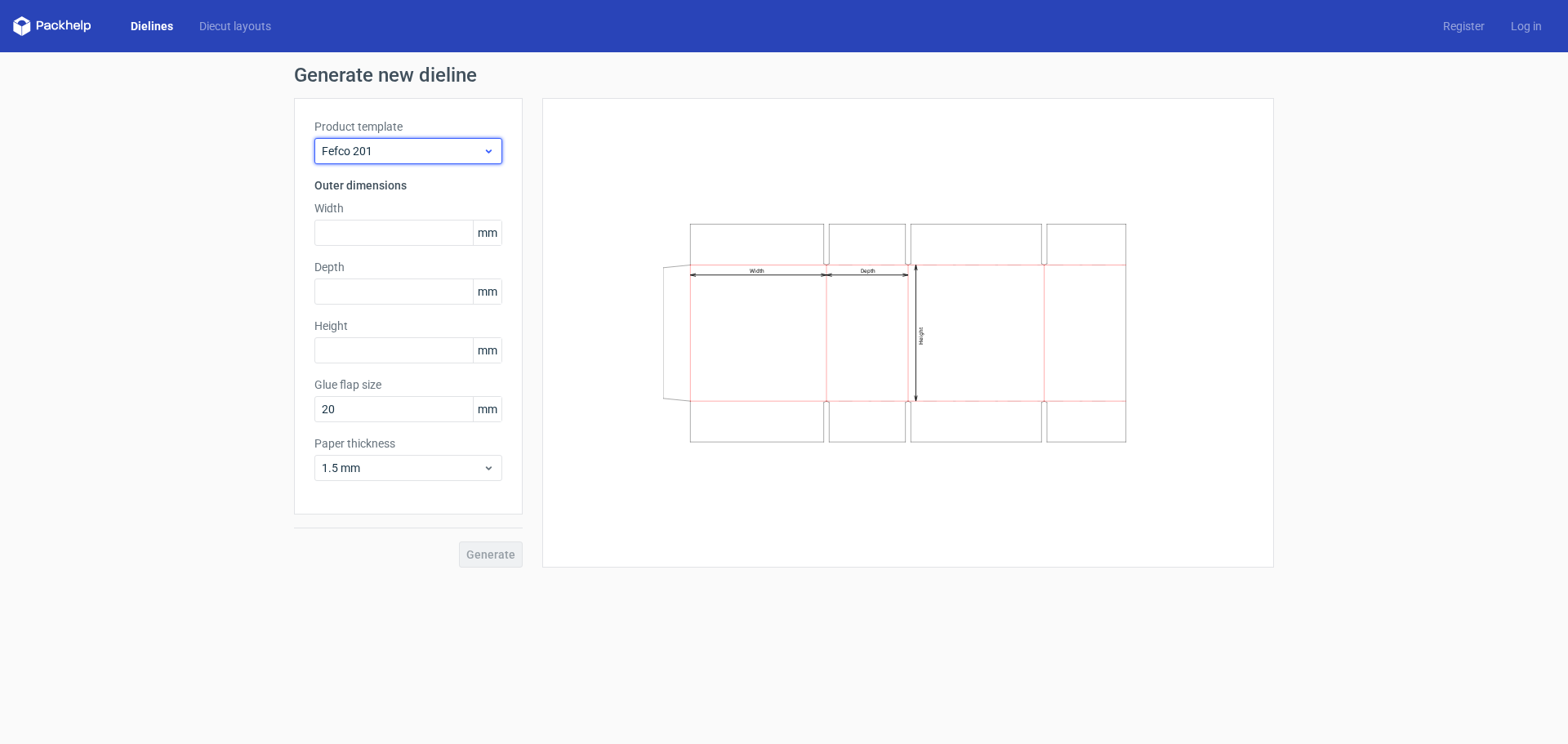
click at [472, 144] on span "Fefco 201" at bounding box center [402, 151] width 161 height 16
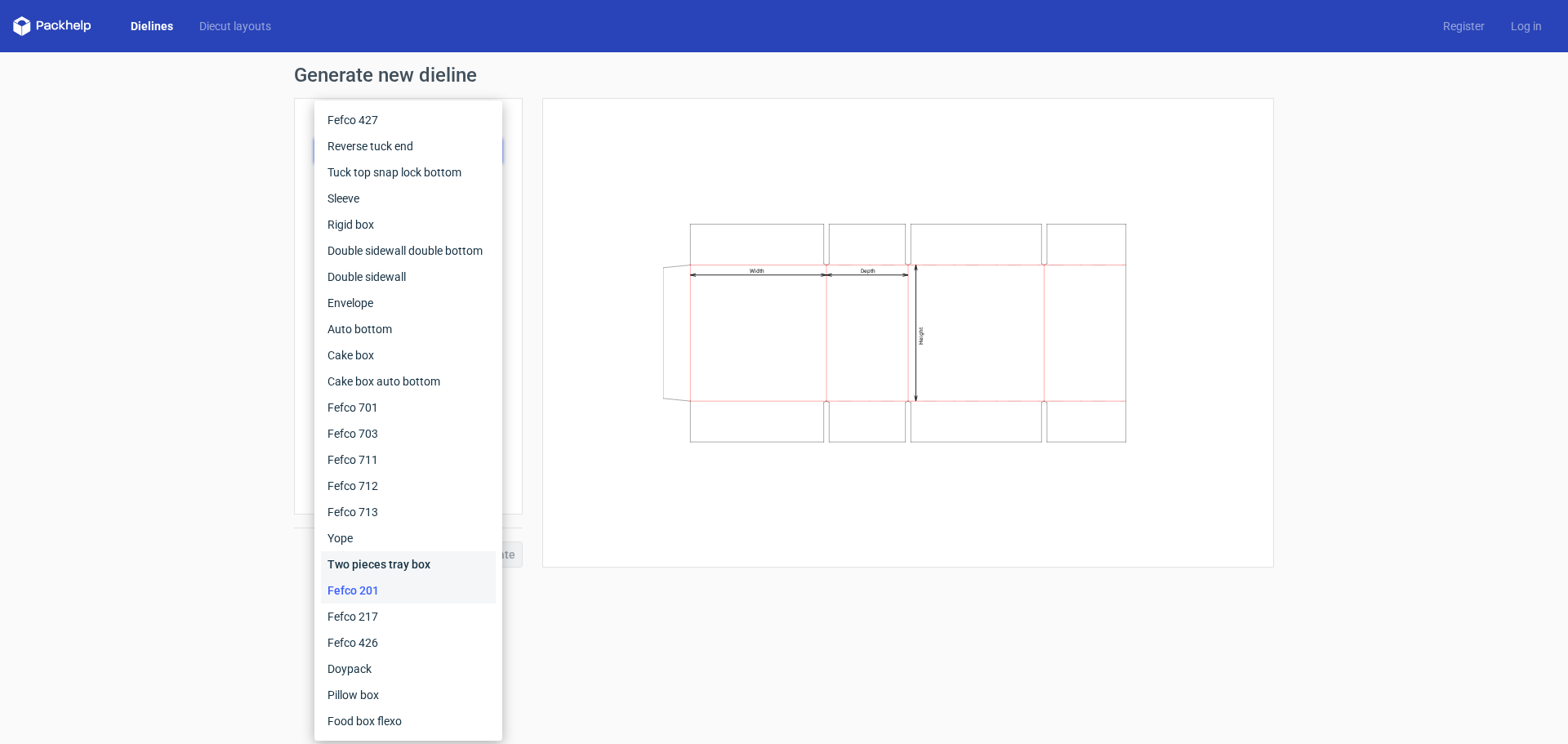
click at [431, 564] on div "Two pieces tray box" at bounding box center [408, 564] width 175 height 26
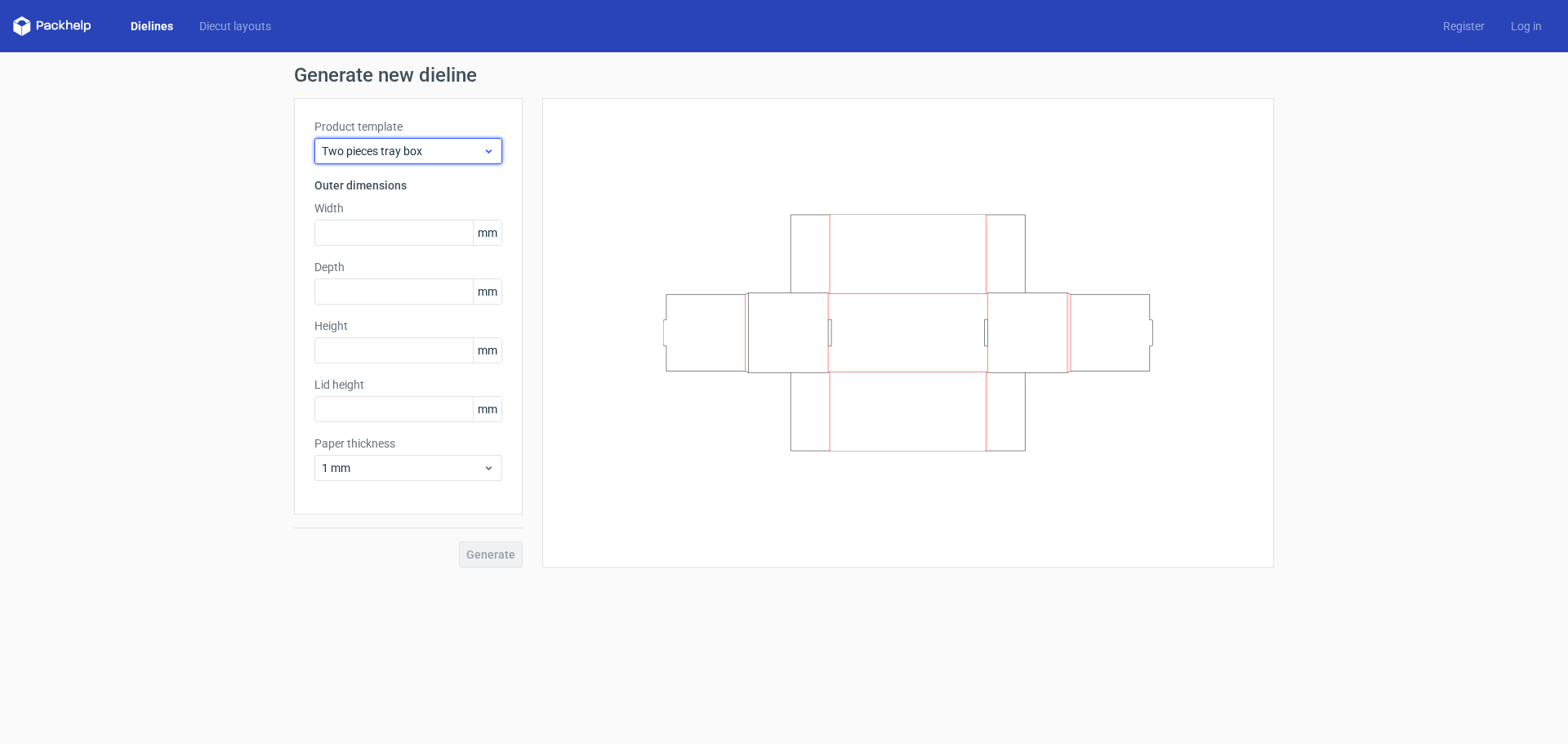
click at [495, 146] on div "Two pieces tray box" at bounding box center [408, 151] width 188 height 26
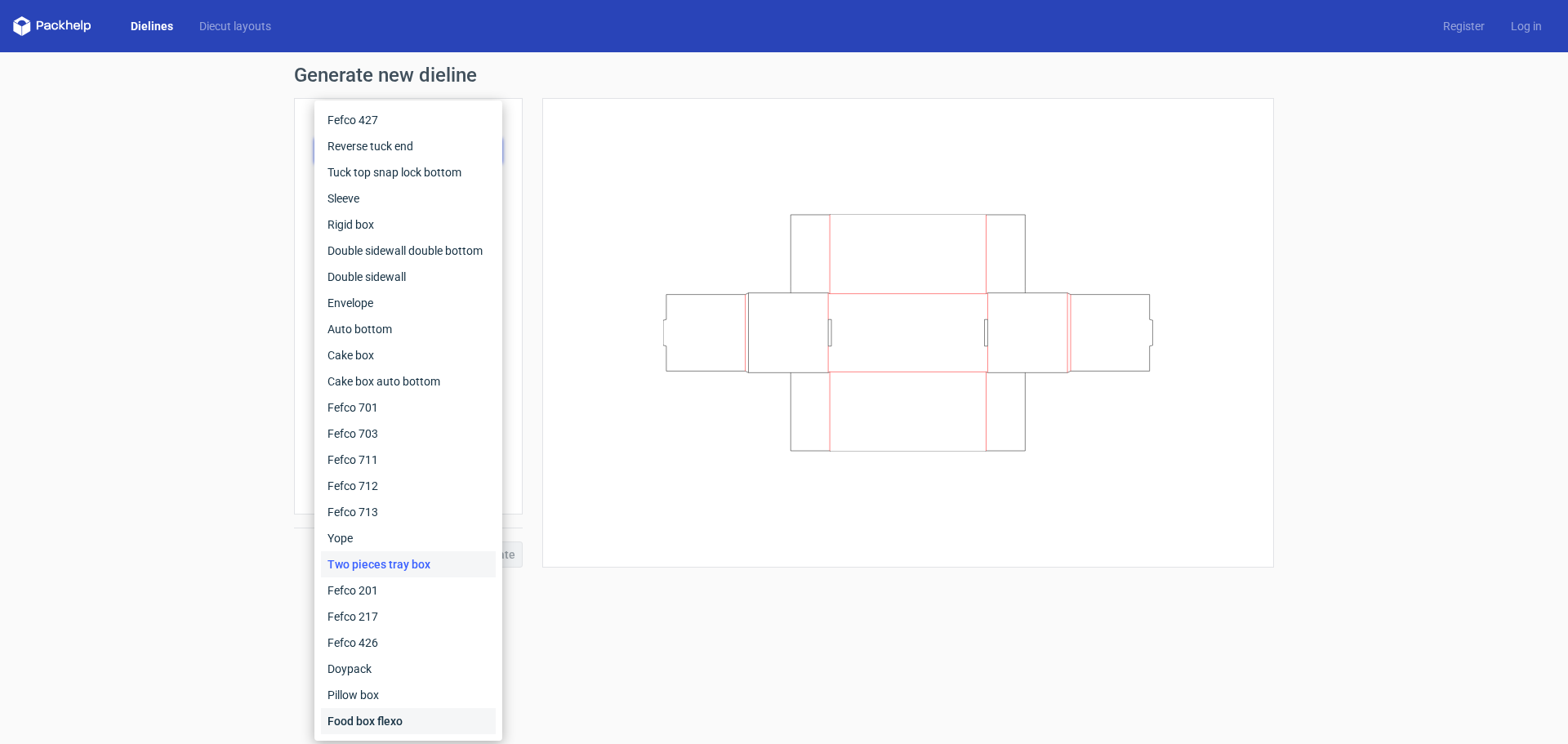
click at [437, 708] on div "Food box flexo" at bounding box center [408, 720] width 175 height 26
